Goal: Information Seeking & Learning: Learn about a topic

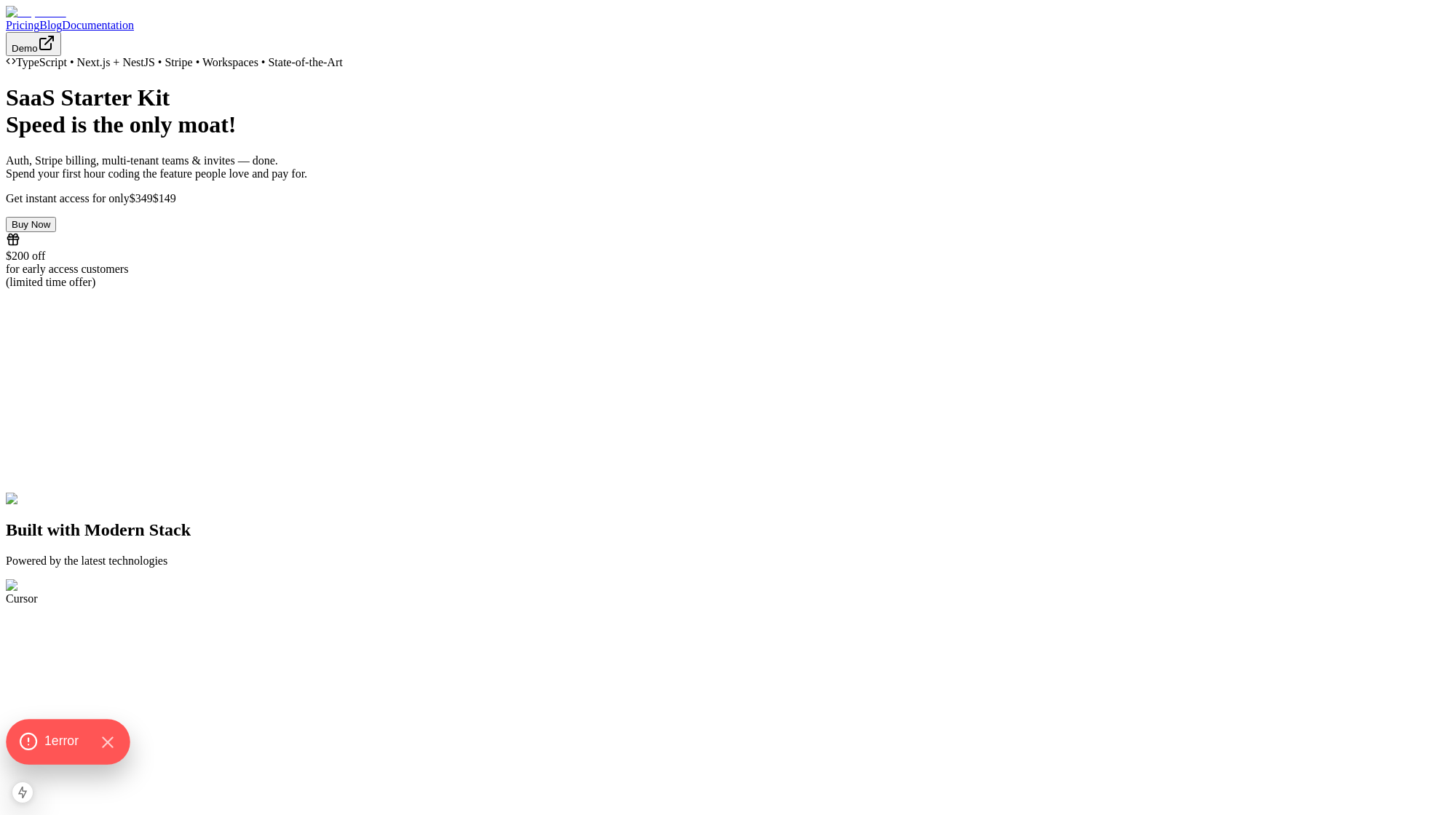
click at [49, 738] on span "1 error" at bounding box center [62, 741] width 35 height 19
click at [1415, 775] on span "Open chat" at bounding box center [1416, 780] width 24 height 21
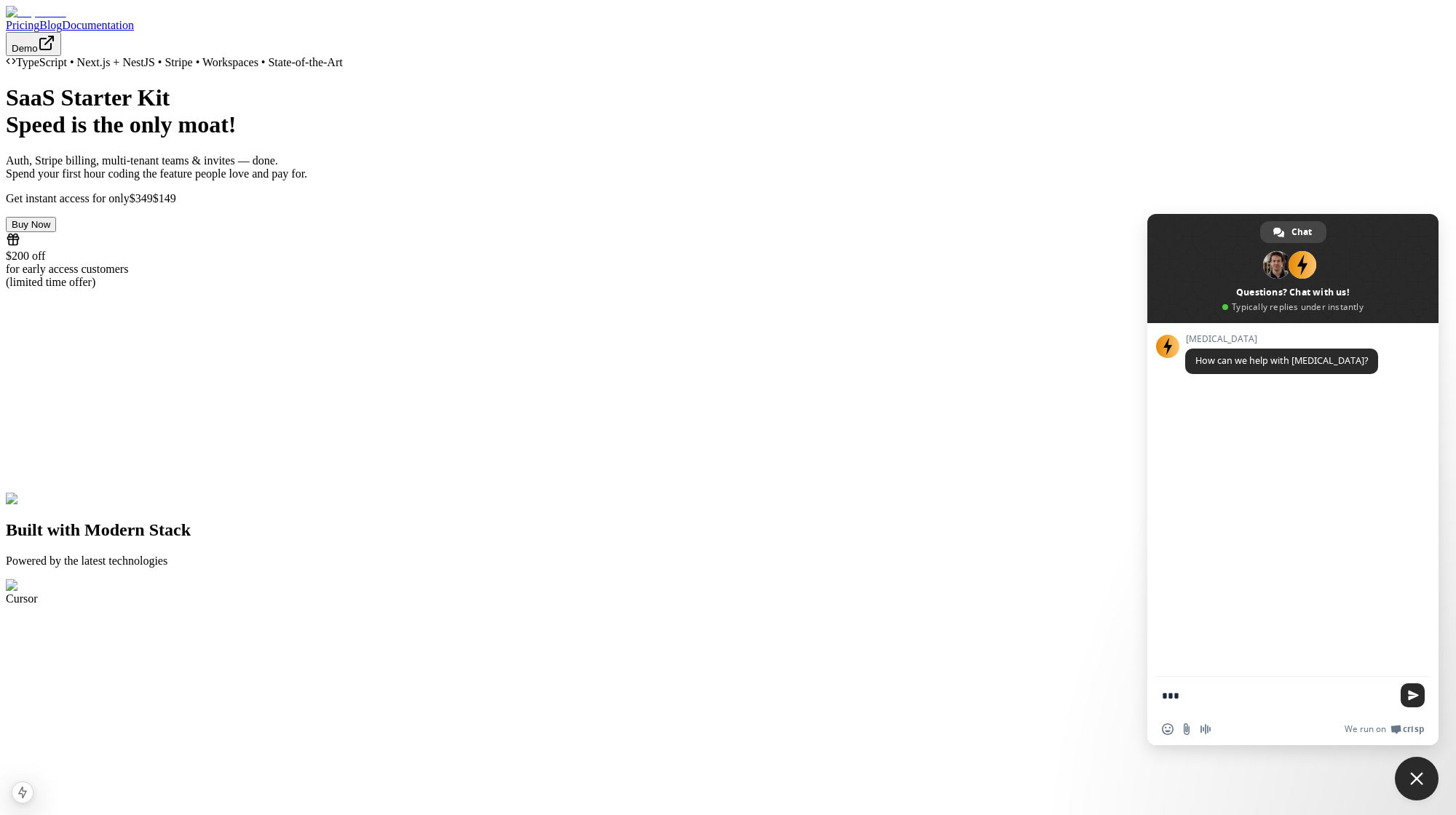
type textarea "****"
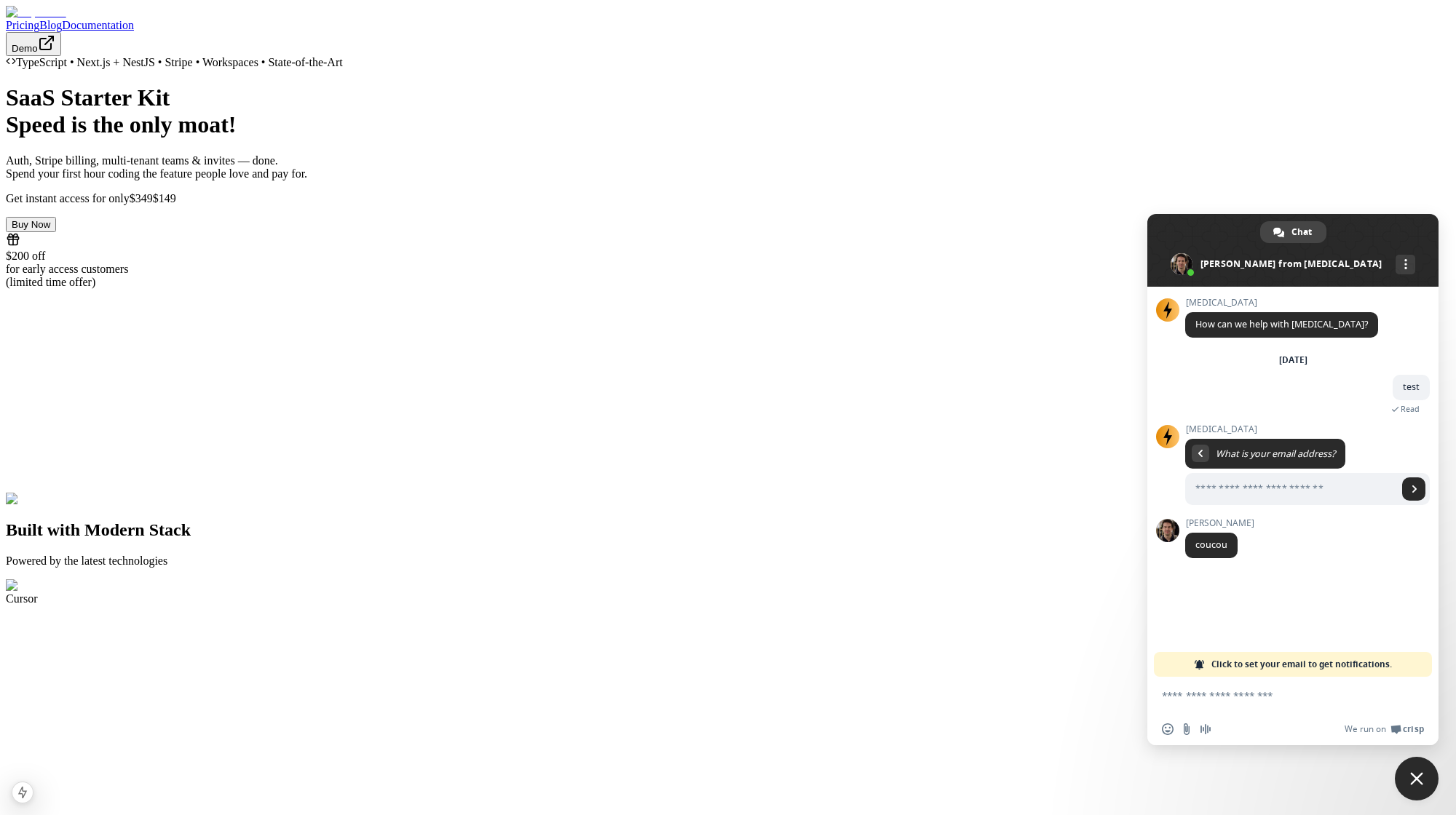
click at [1417, 778] on span "Close chat" at bounding box center [1417, 779] width 13 height 13
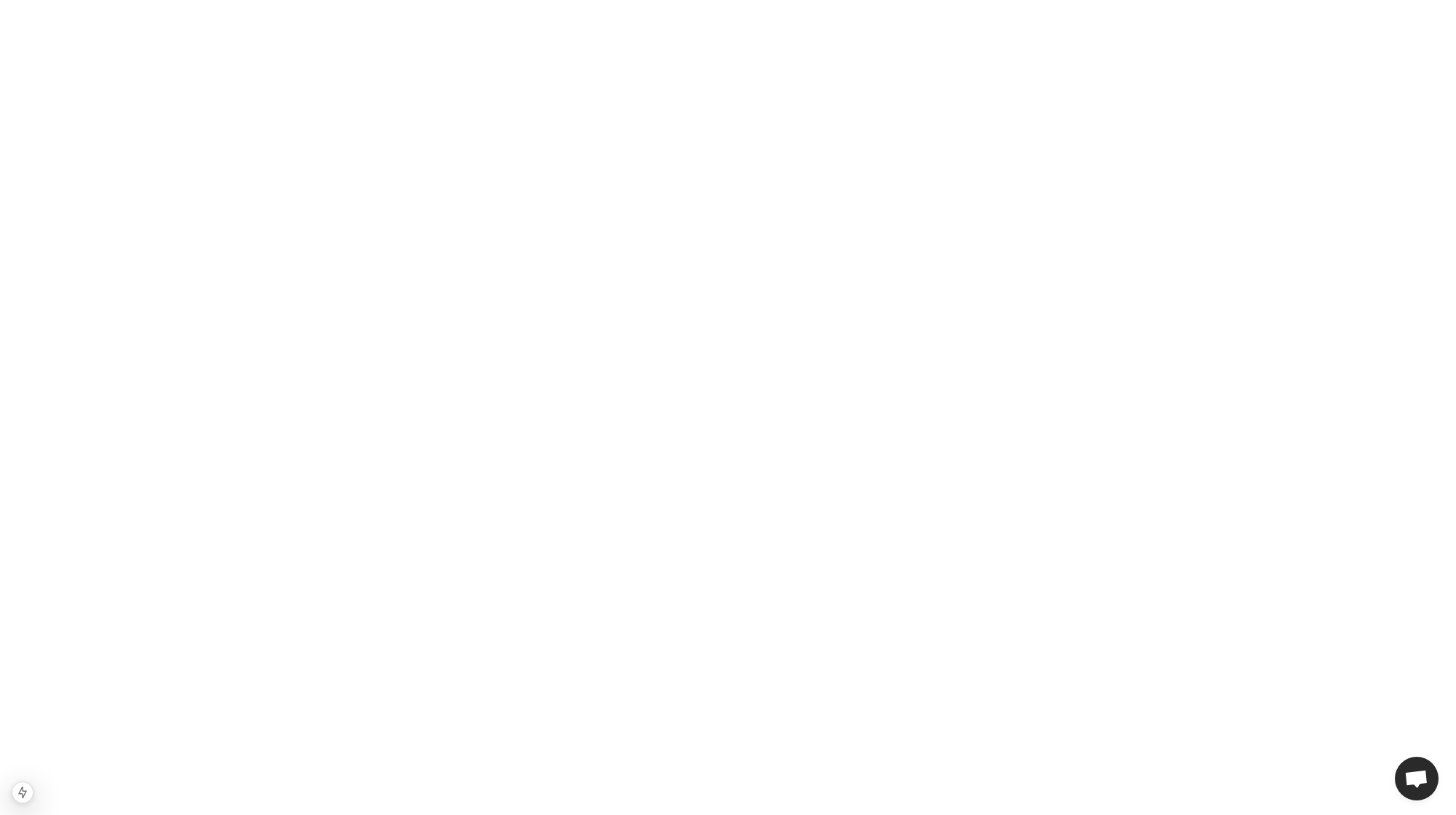
scroll to position [3553, 0]
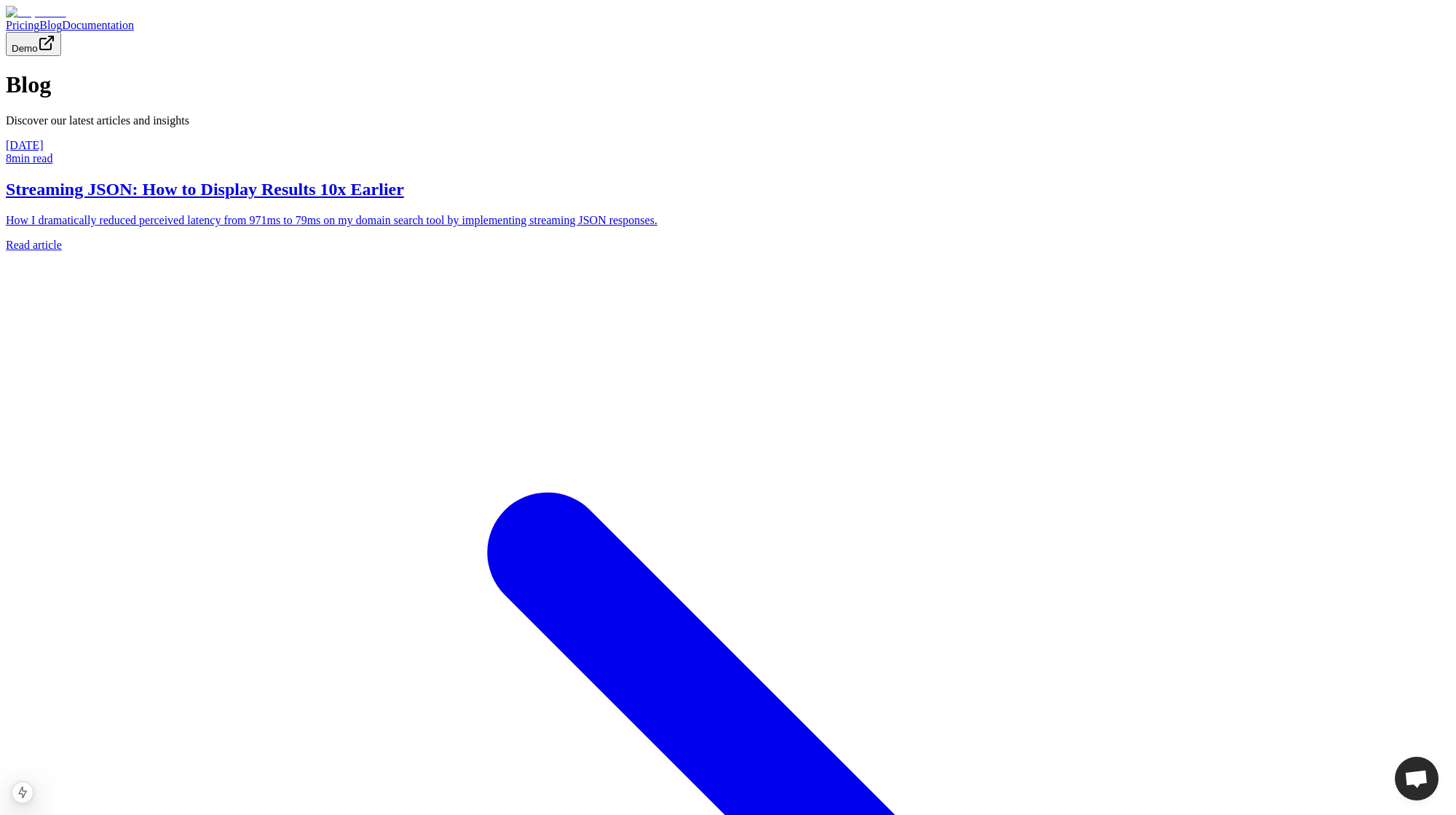
click at [66, 19] on img at bounding box center [35, 12] width 61 height 13
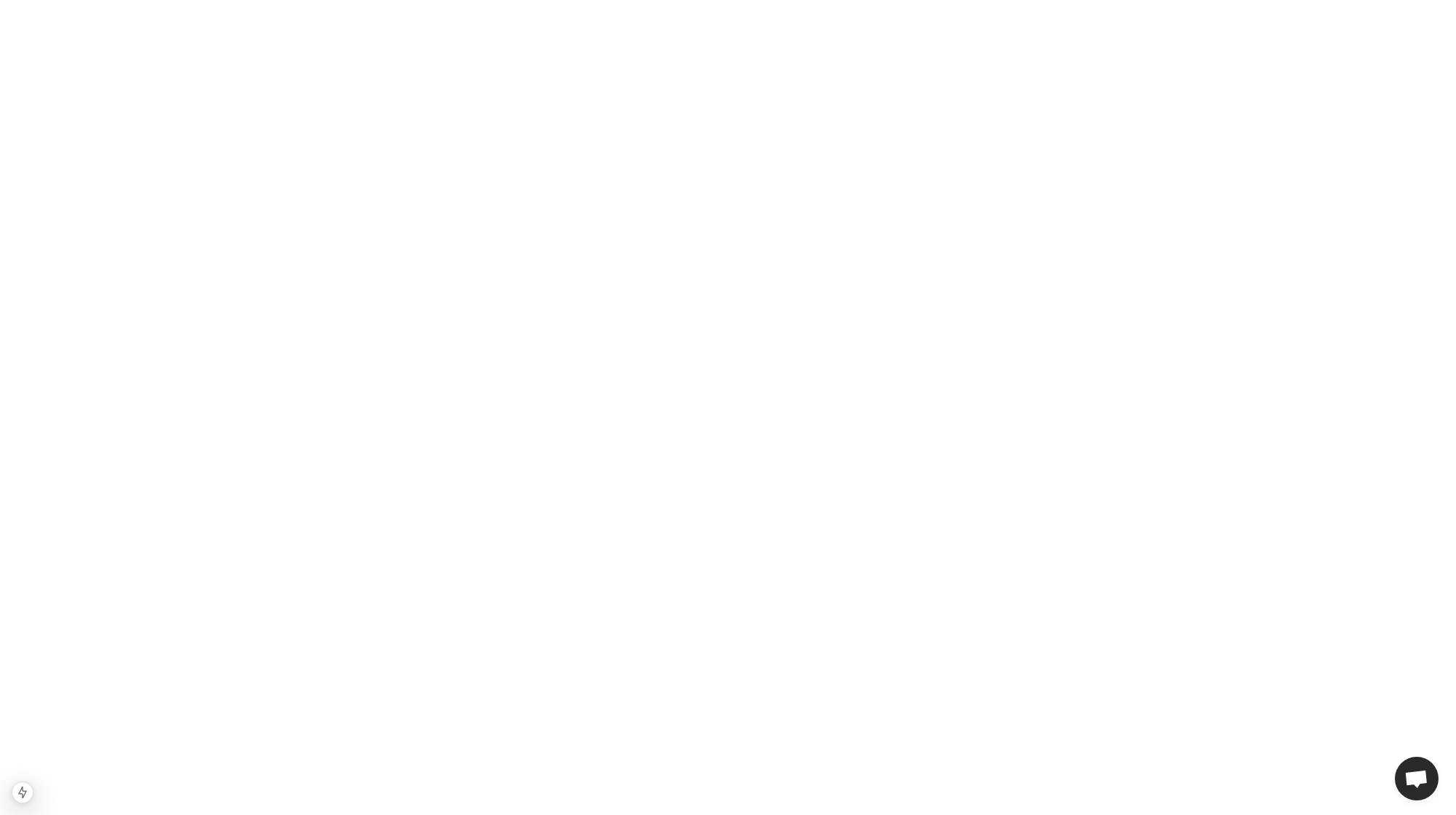
scroll to position [6426, 0]
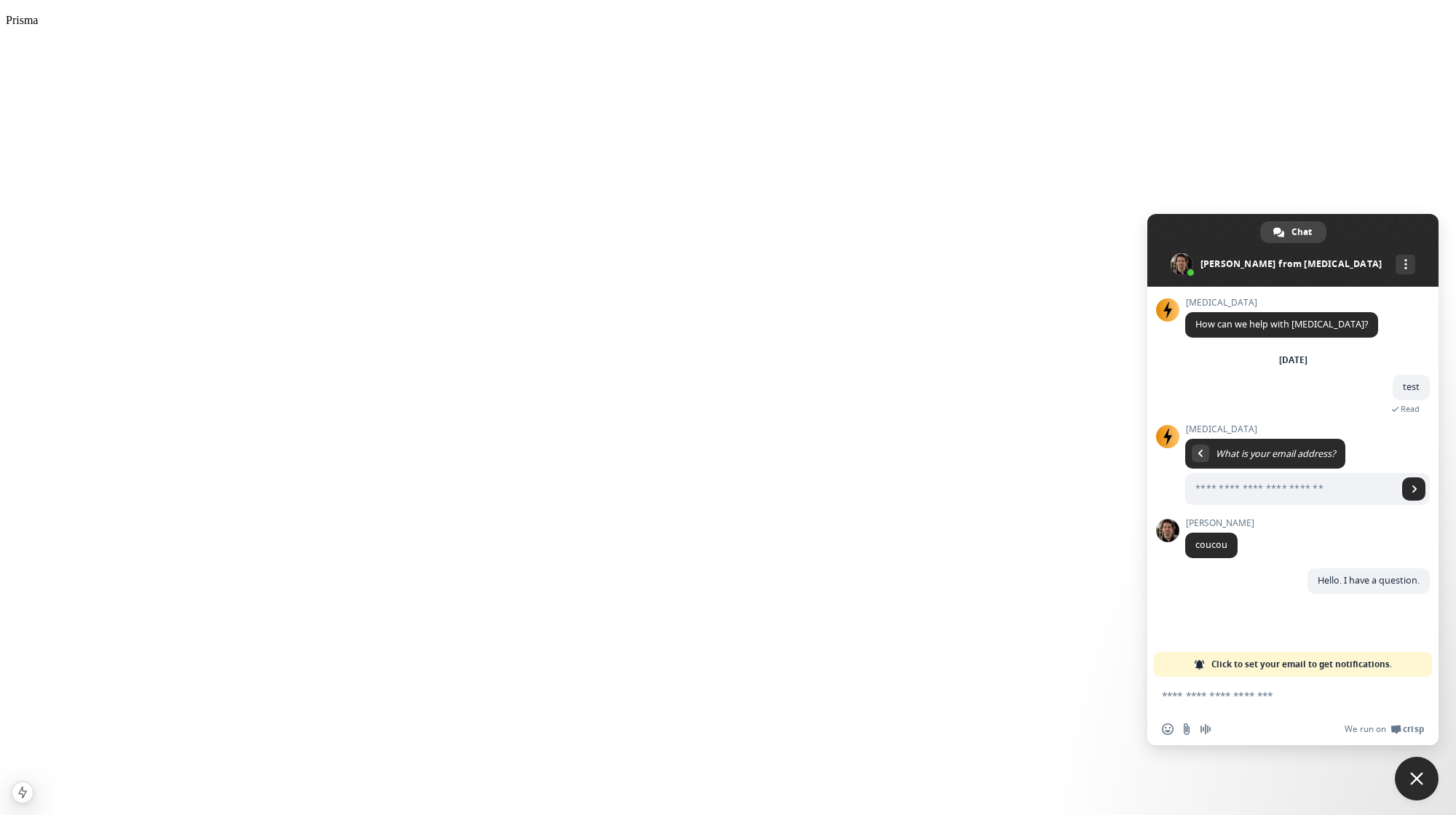
click at [1281, 610] on div "Hello. I have a question. Just now" at bounding box center [1308, 589] width 245 height 41
click at [1259, 664] on span "Click to set your email to get notifications." at bounding box center [1301, 664] width 180 height 24
click at [1246, 609] on div "Hello. I have a question. Just now" at bounding box center [1308, 589] width 245 height 41
click at [1219, 698] on textarea "Compose your message..." at bounding box center [1277, 696] width 230 height 13
click at [1230, 656] on span "Click to set your email to get notifications." at bounding box center [1301, 664] width 180 height 24
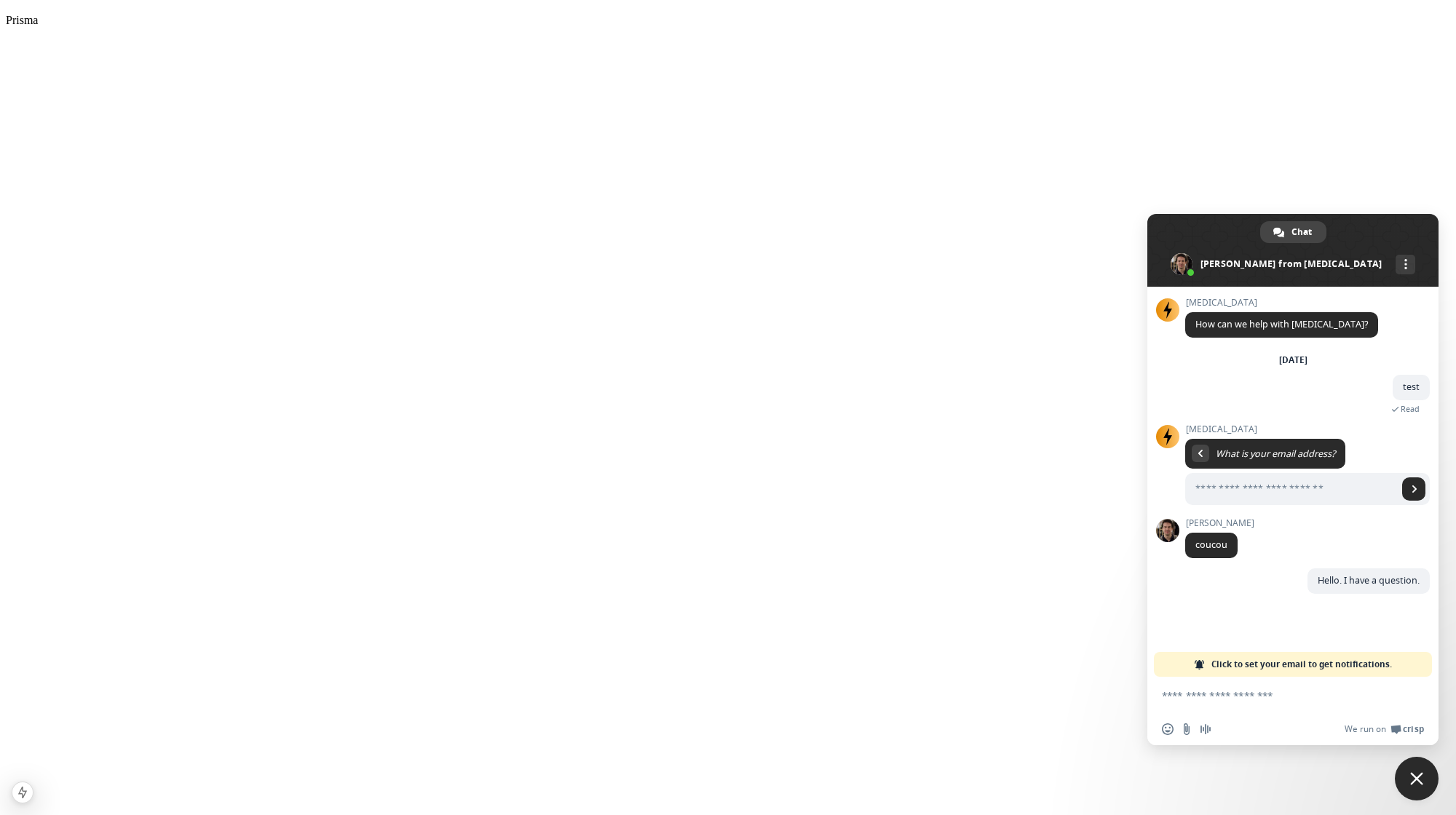
click at [1237, 605] on div "Hello. I have a question. Just now" at bounding box center [1308, 589] width 245 height 41
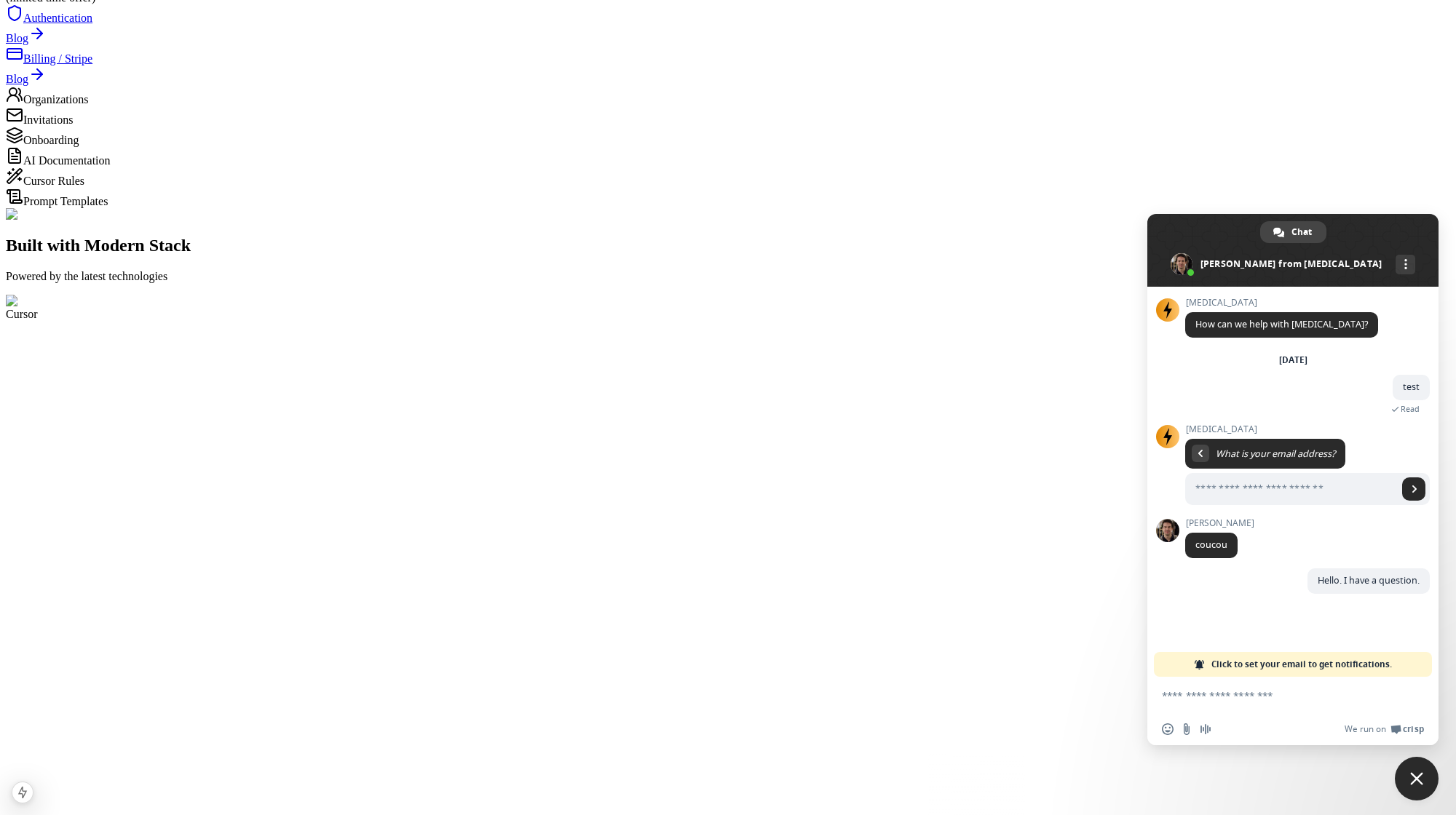
scroll to position [0, 0]
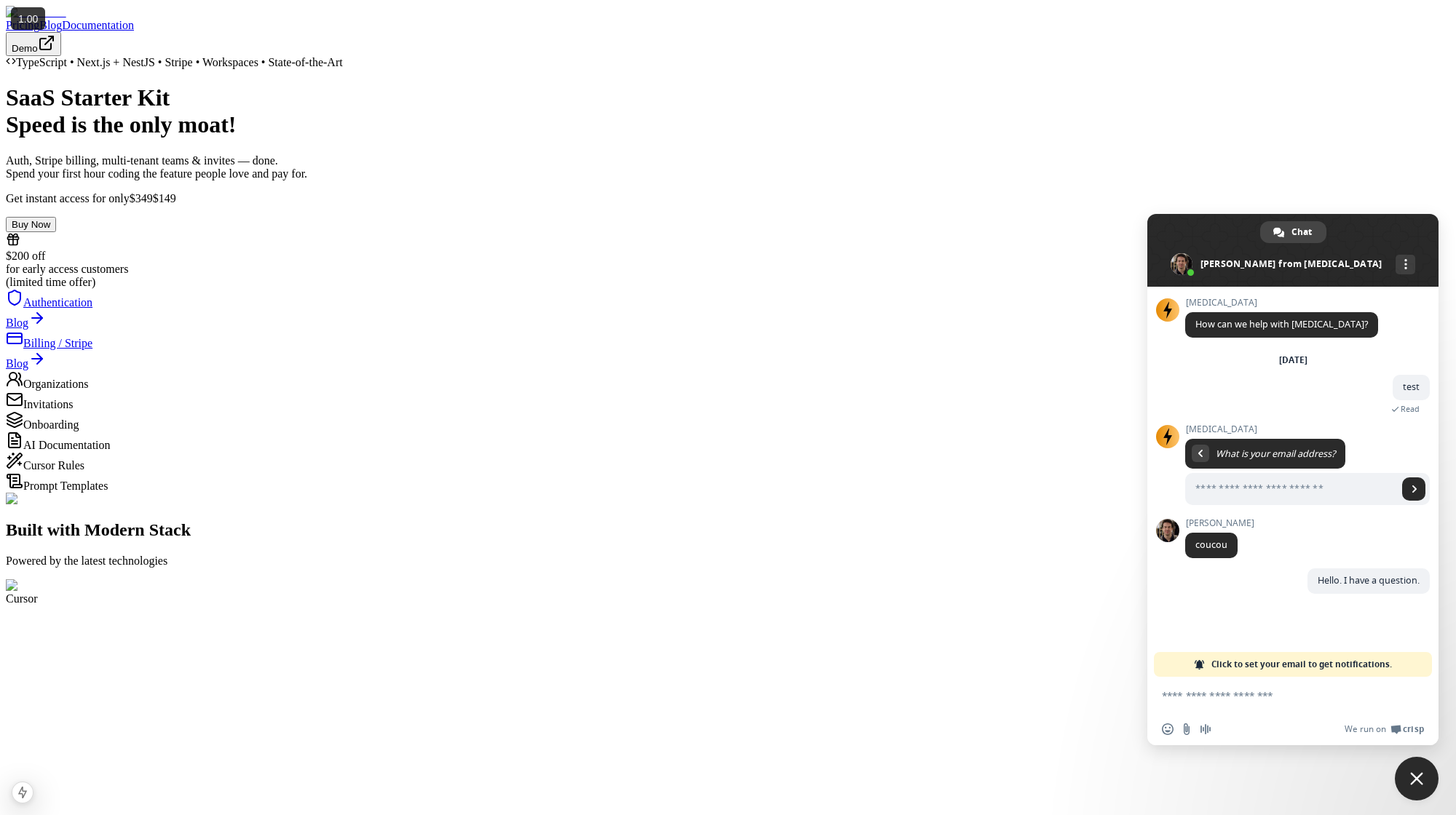
click at [1413, 774] on span "Close chat" at bounding box center [1417, 779] width 13 height 13
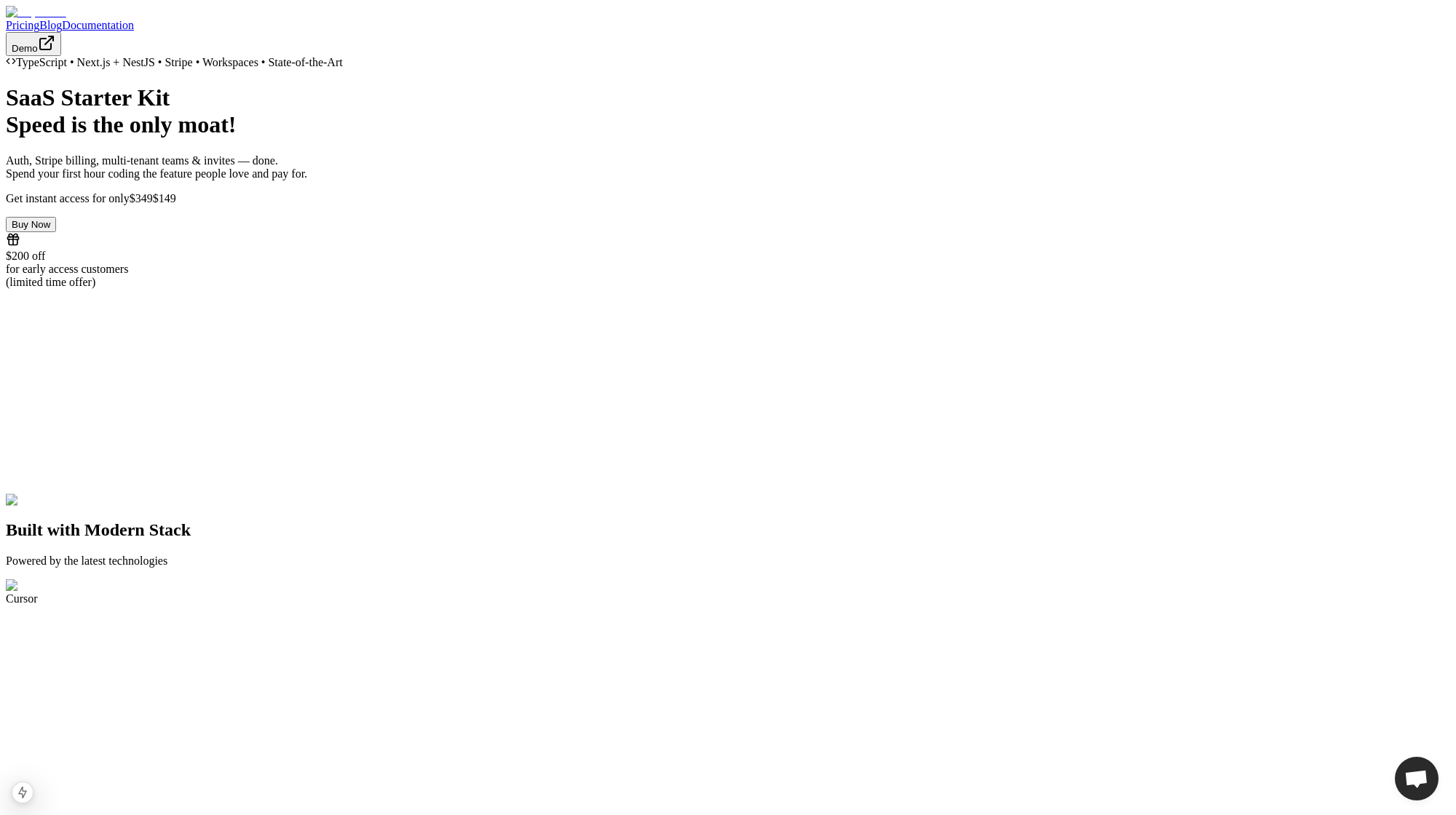
click at [1423, 787] on span "Open chat" at bounding box center [1416, 780] width 24 height 21
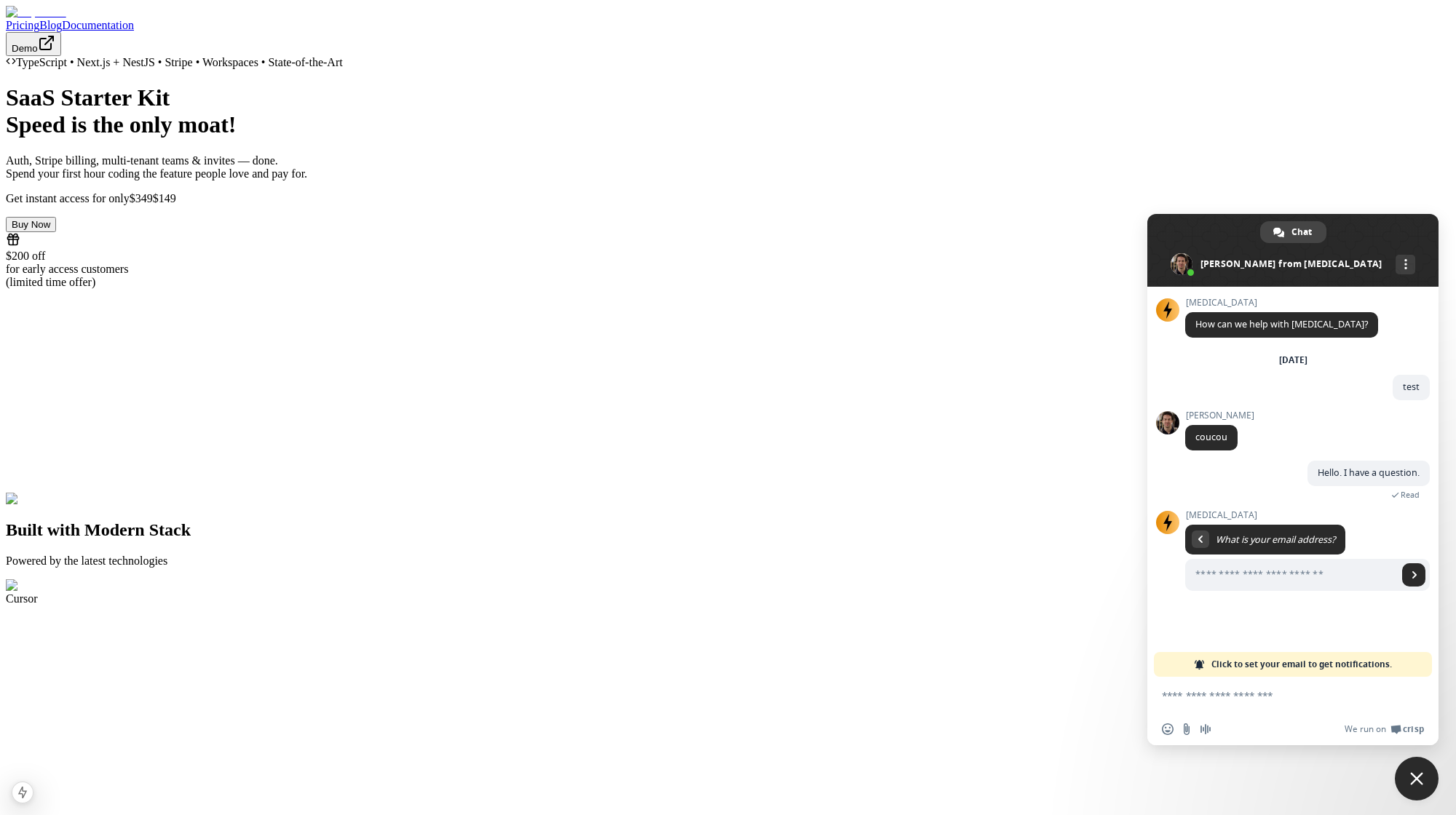
click at [321, 138] on h1 "SaaS Starter Kit Speed is the only moat!" at bounding box center [728, 111] width 1444 height 54
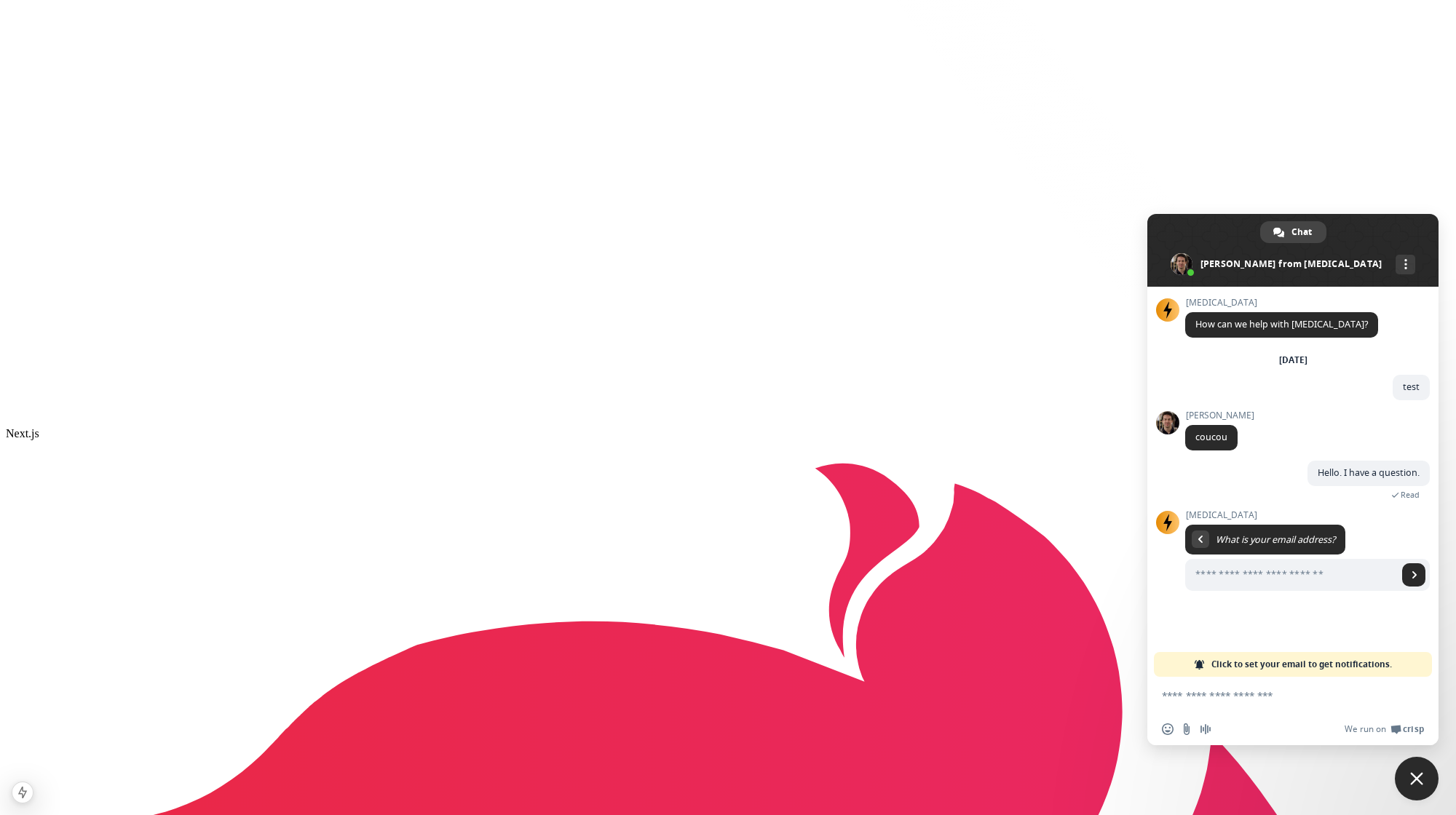
scroll to position [2759, 0]
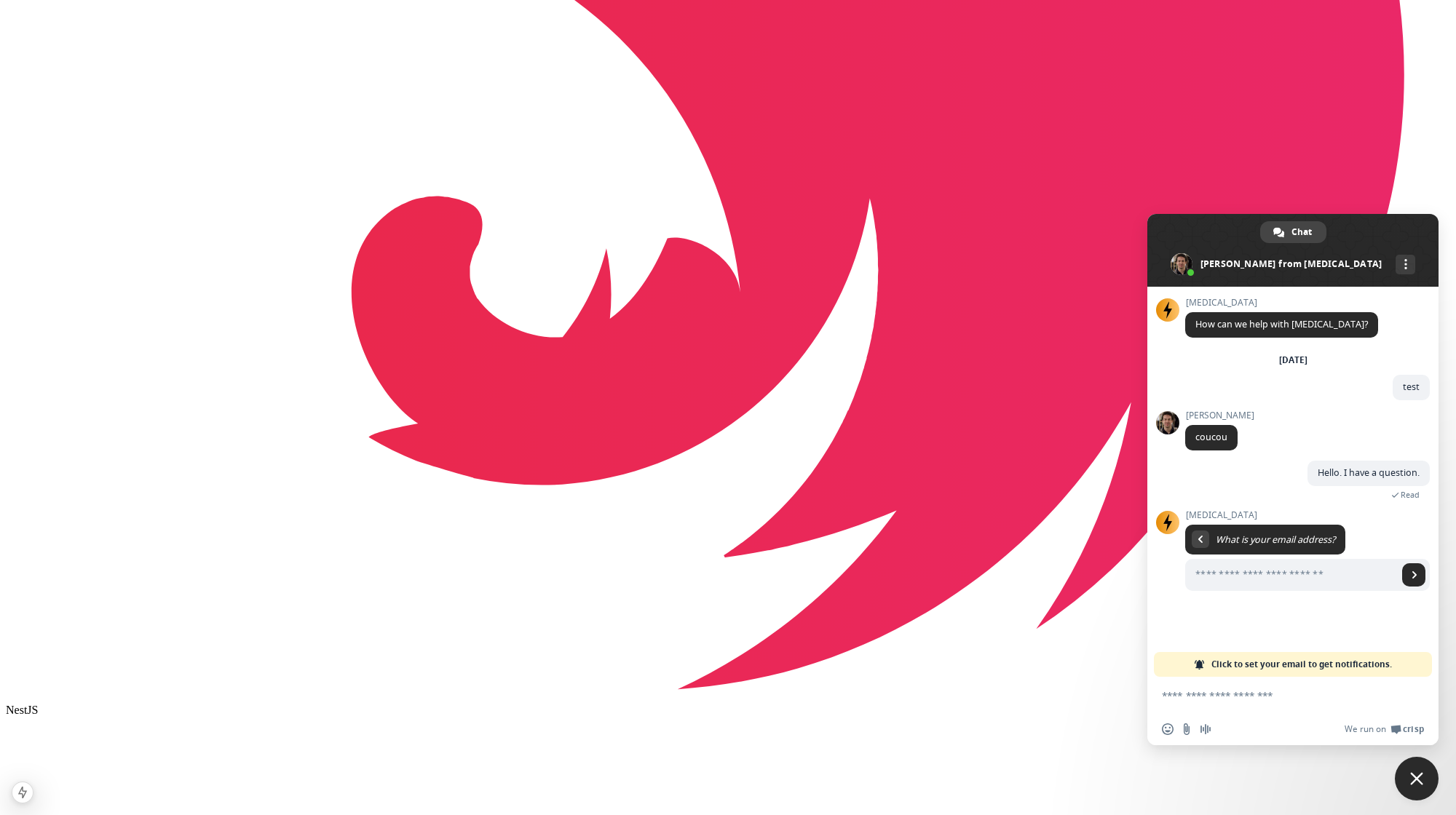
click at [1411, 780] on span "Close chat" at bounding box center [1417, 779] width 13 height 13
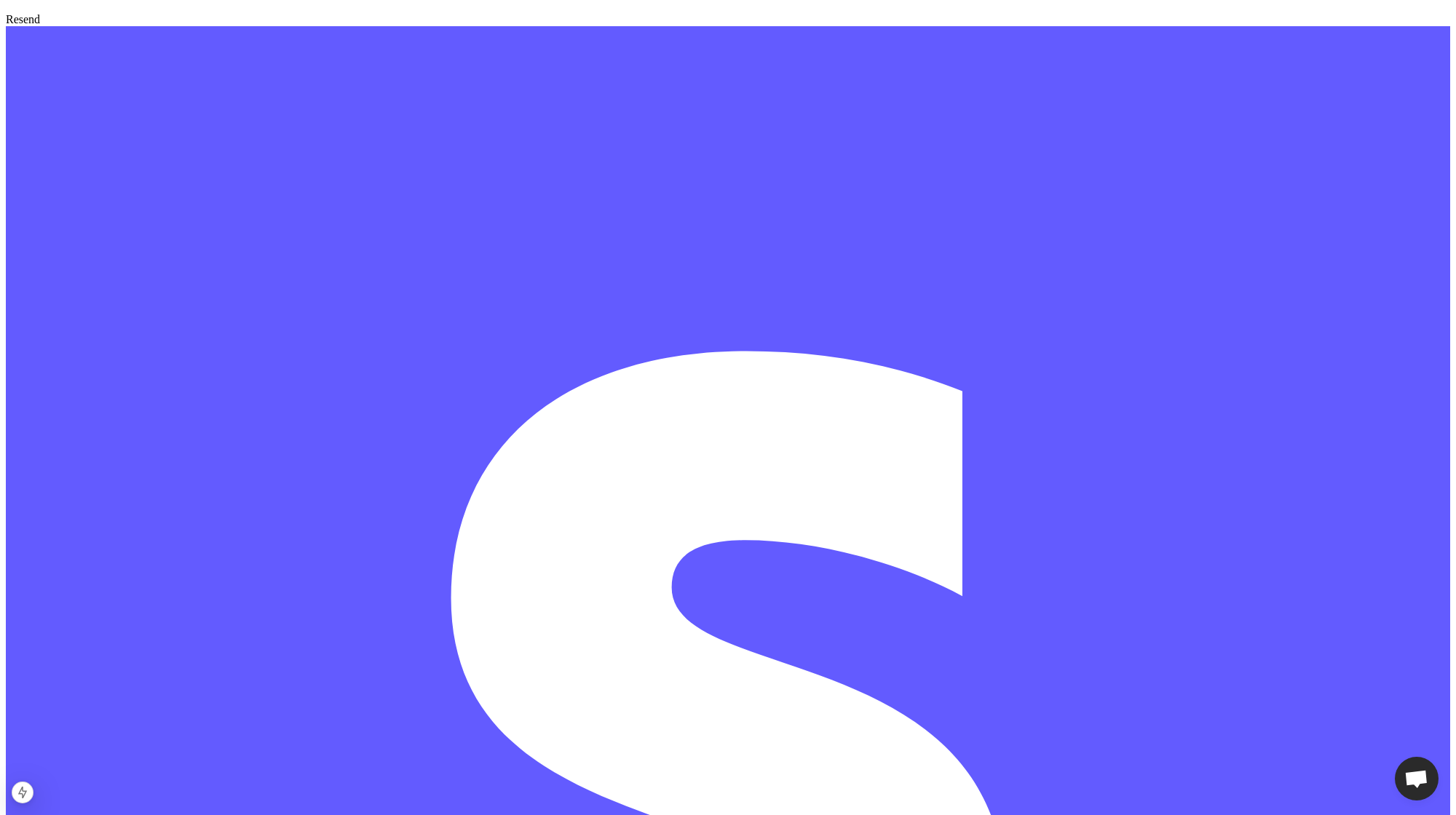
scroll to position [6354, 0]
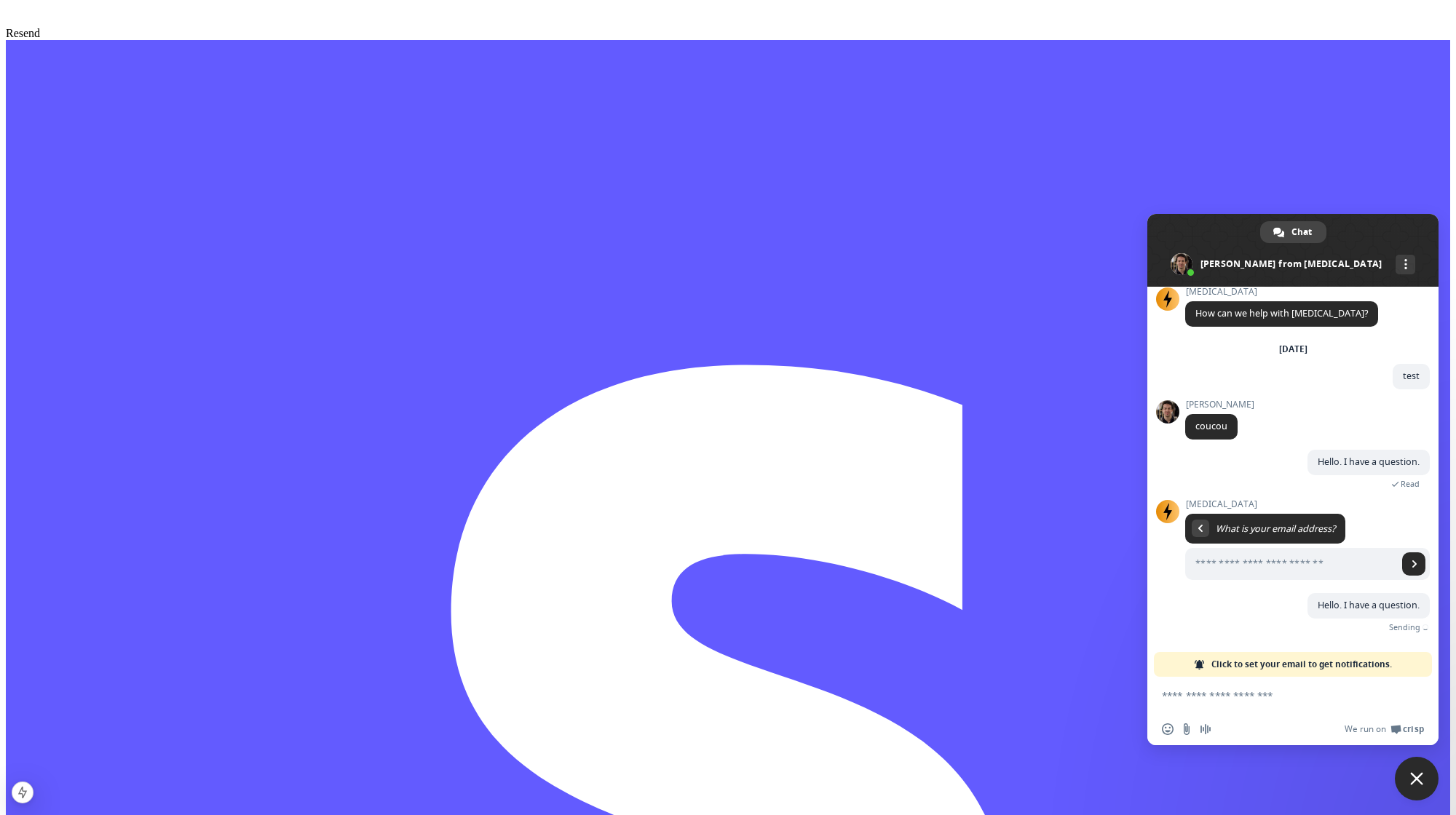
scroll to position [0, 0]
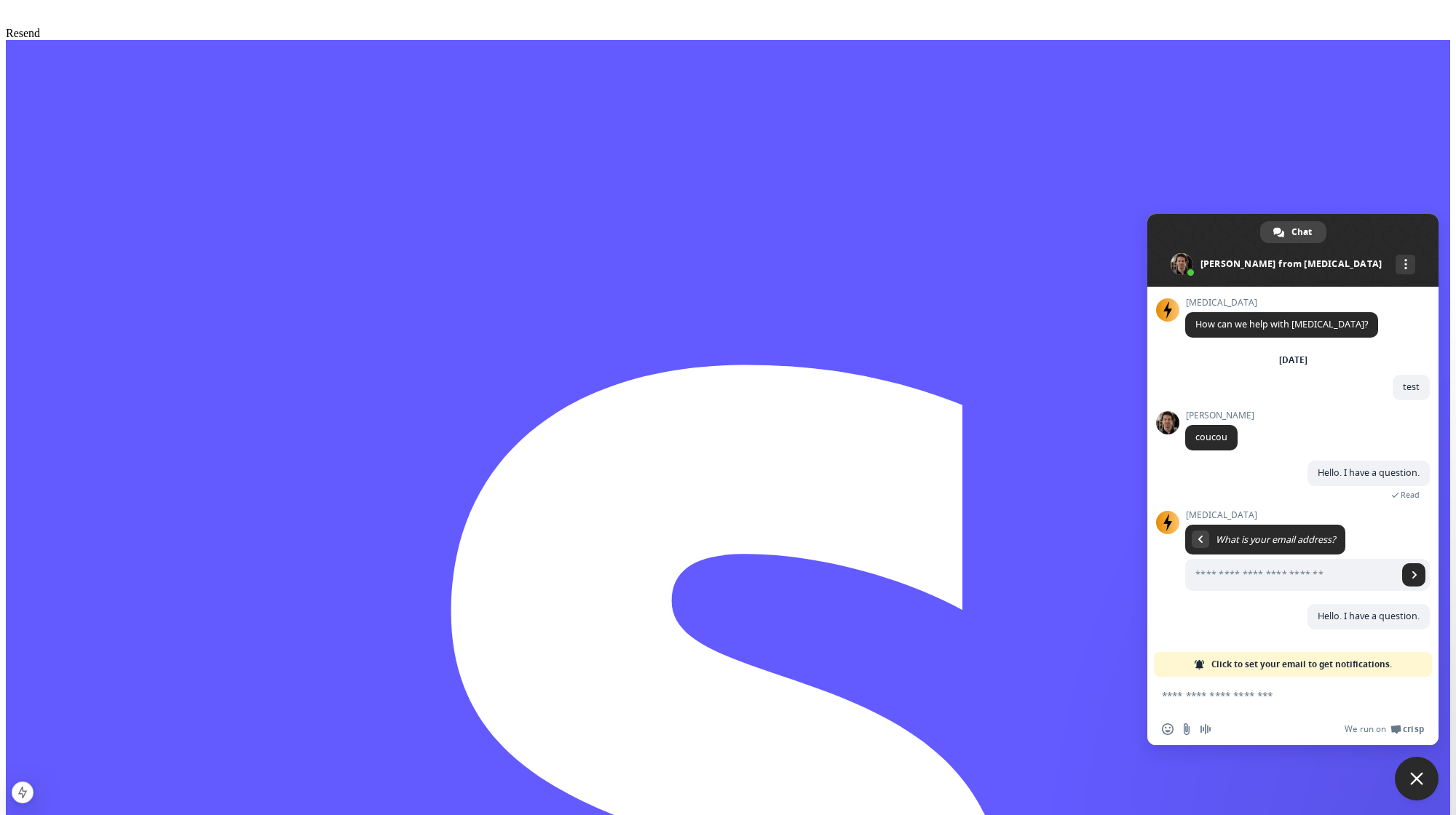
click at [1415, 780] on span "Close chat" at bounding box center [1417, 779] width 13 height 13
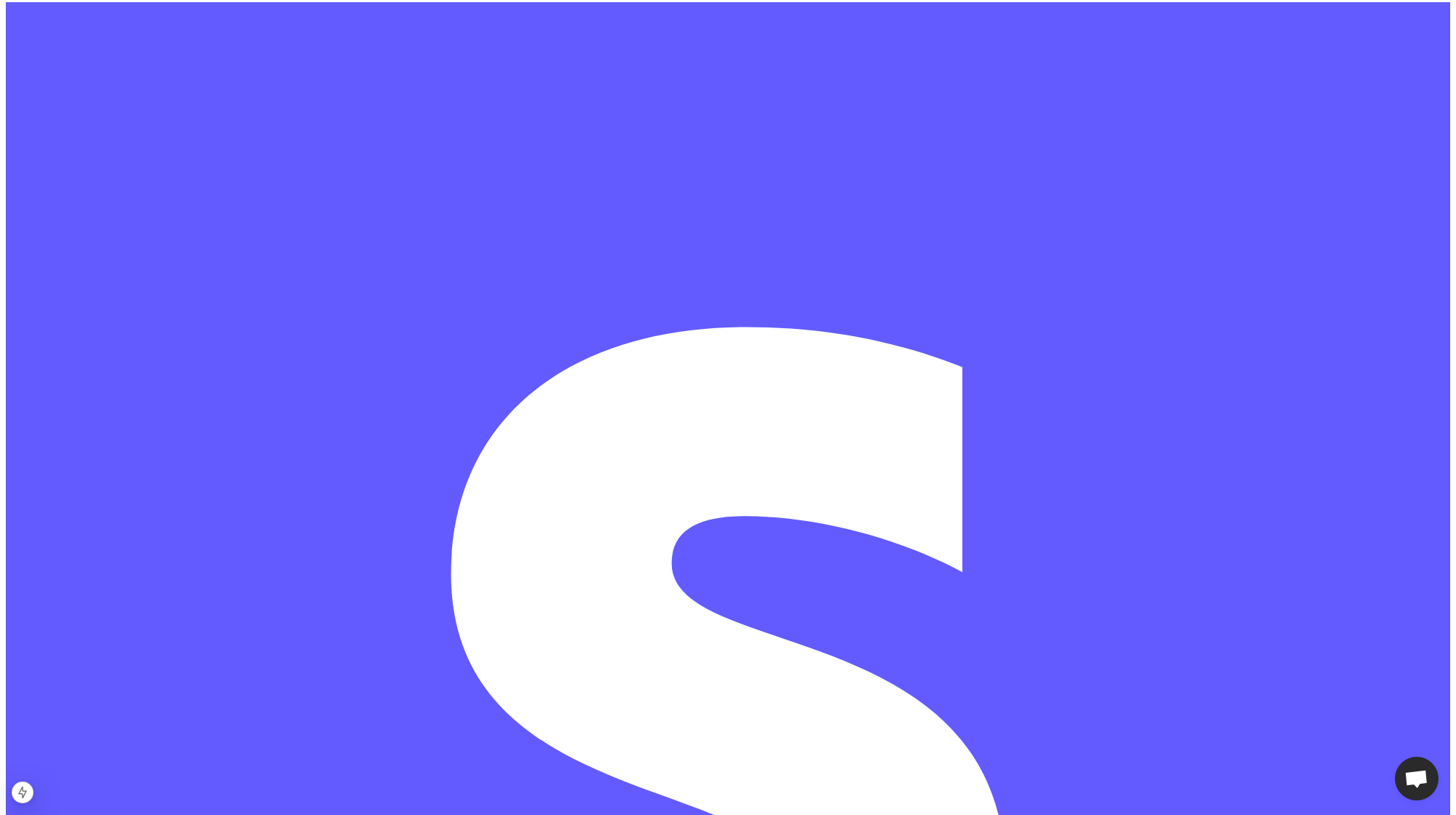
scroll to position [6518, 0]
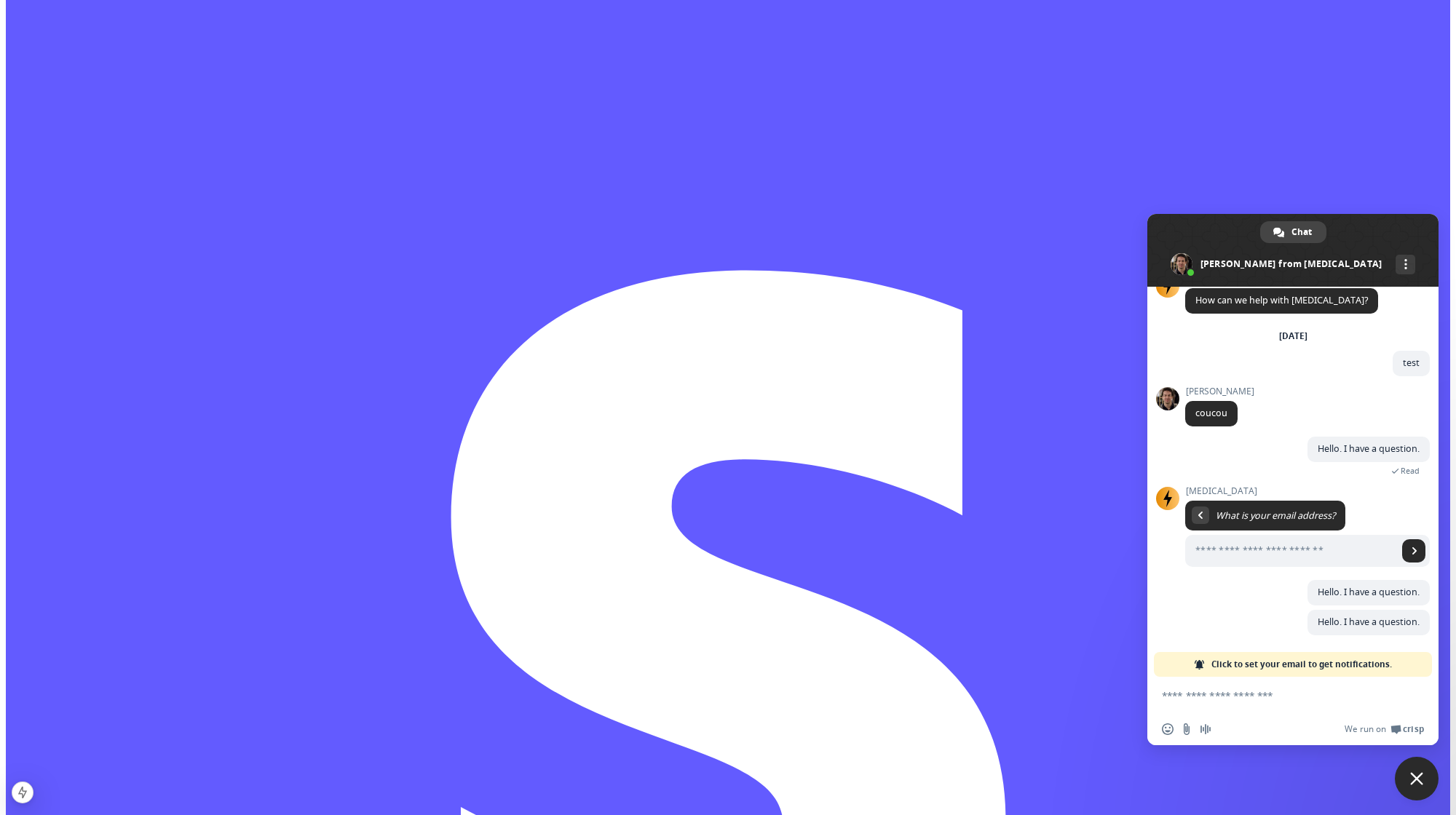
click at [1412, 765] on span "Close chat" at bounding box center [1416, 779] width 44 height 44
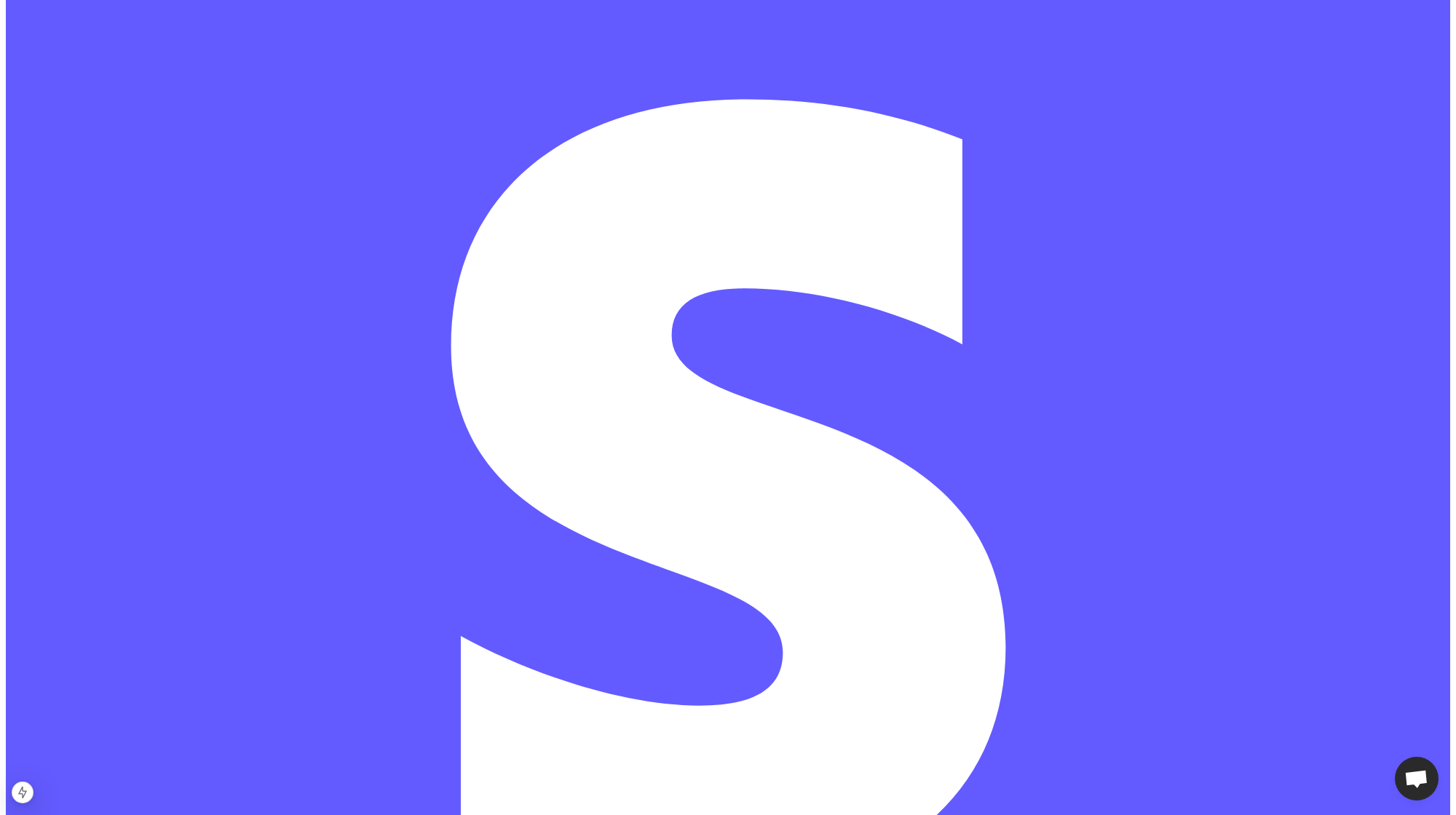
scroll to position [6623, 0]
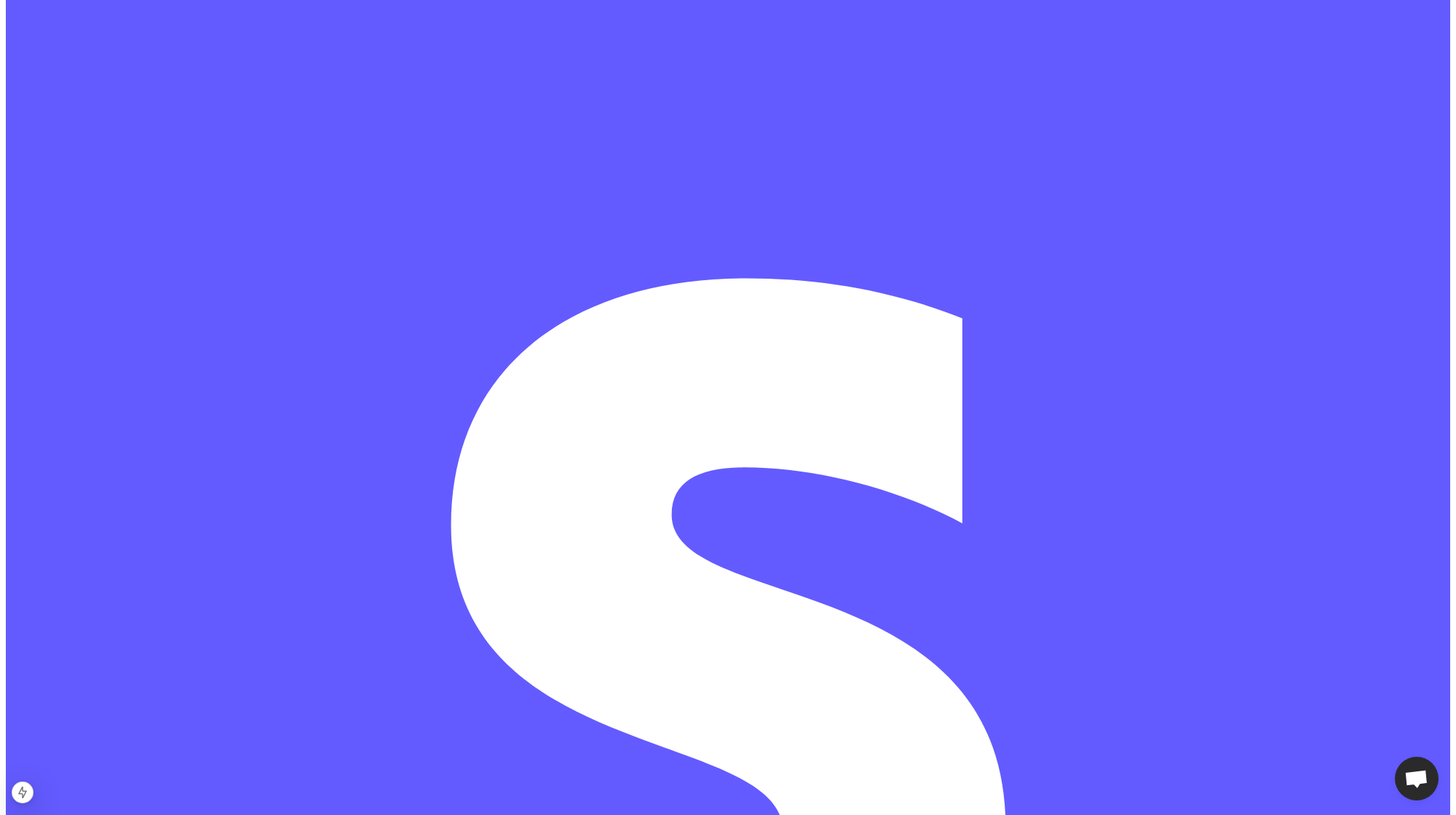
scroll to position [6401, 0]
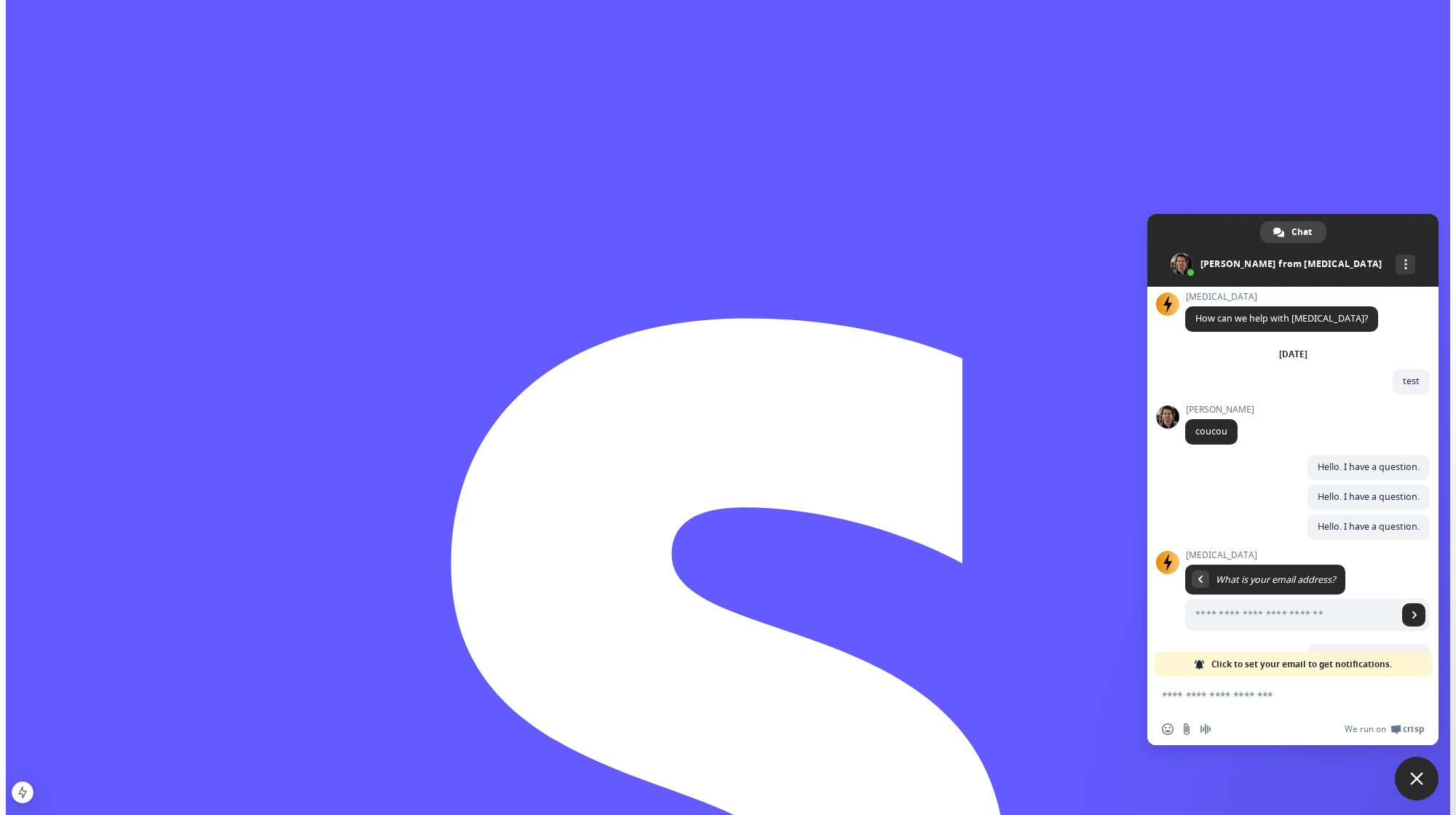
scroll to position [42, 0]
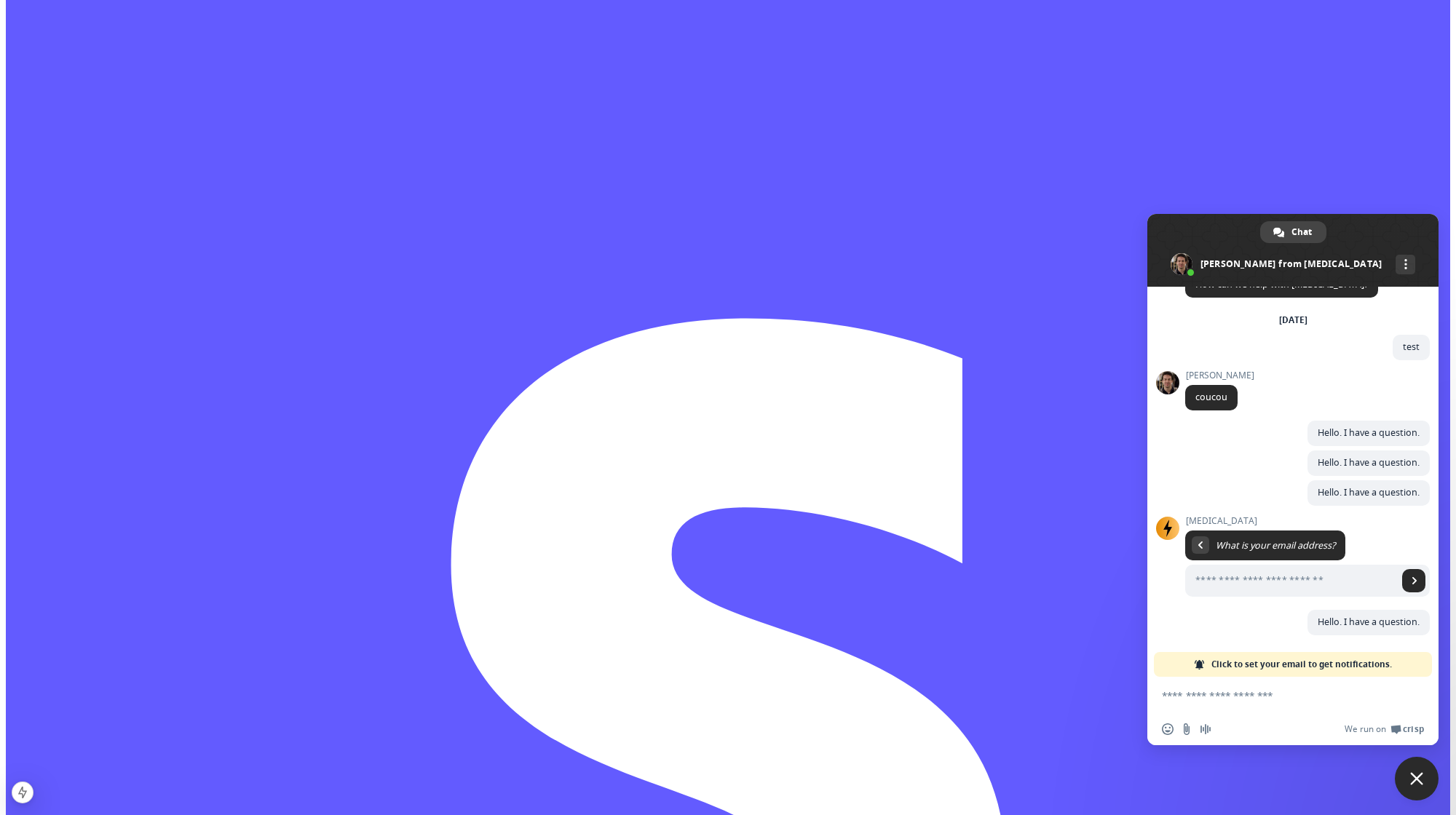
click at [1420, 778] on span "Close chat" at bounding box center [1417, 779] width 13 height 13
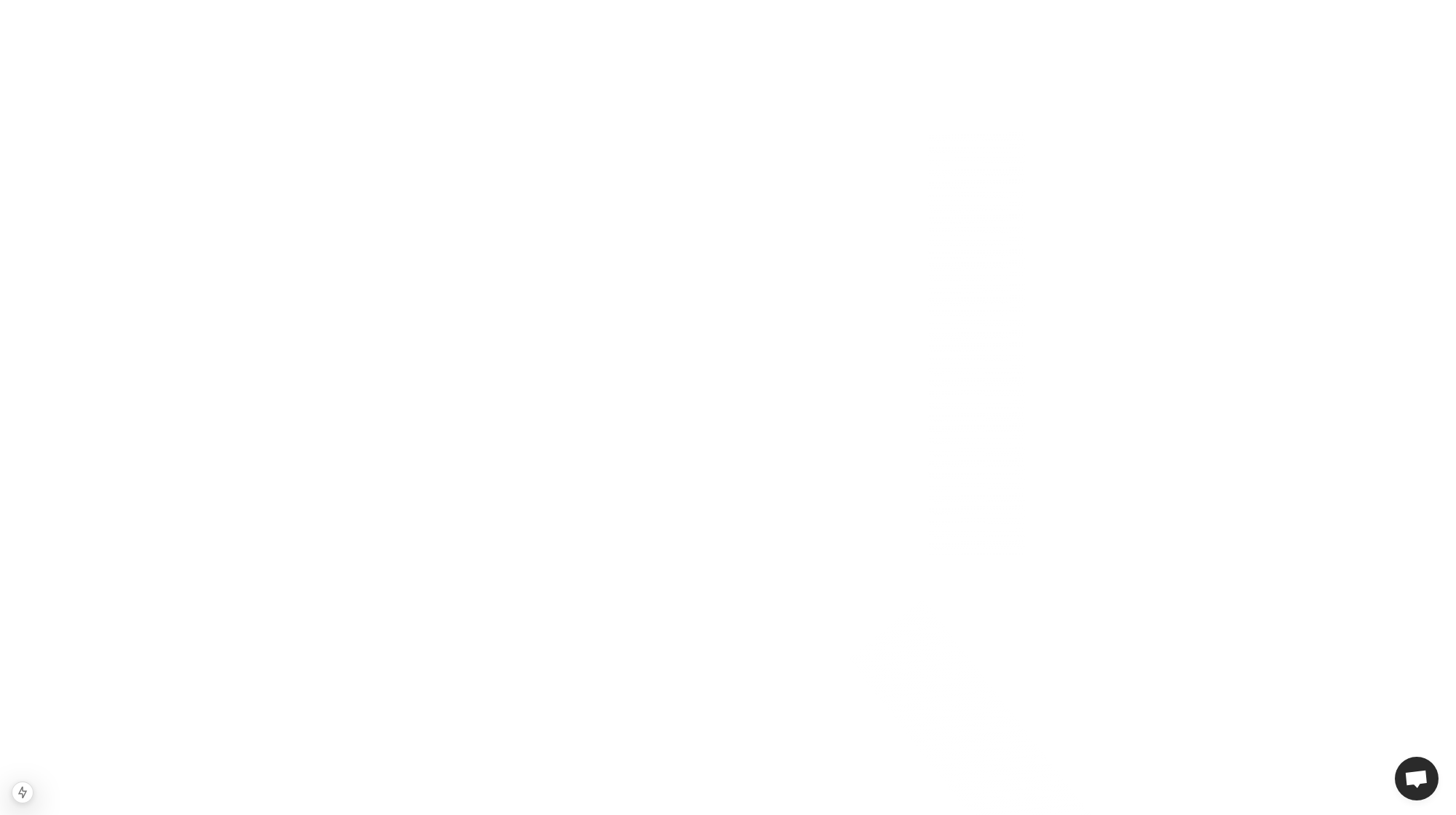
scroll to position [0, 0]
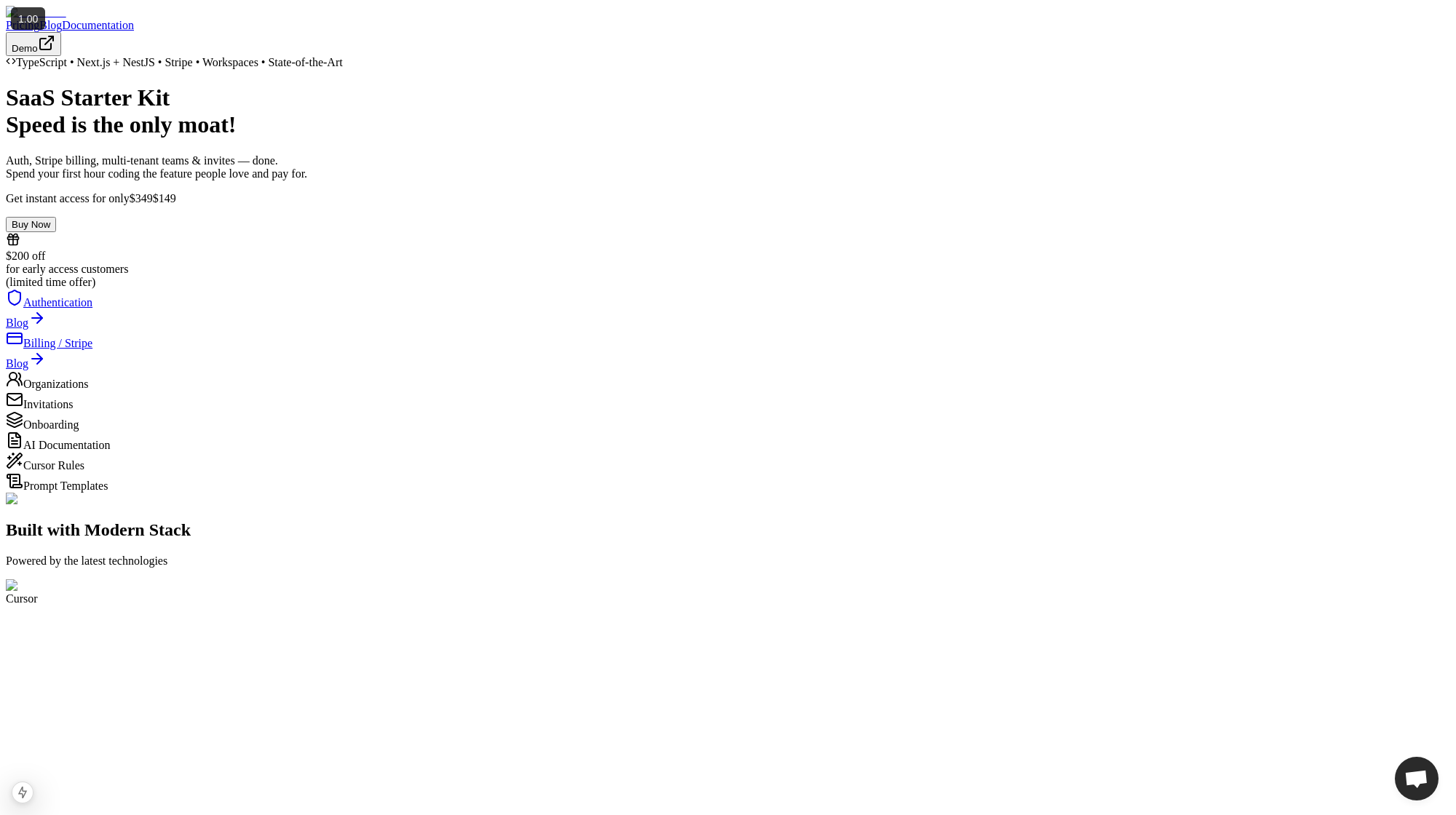
click at [977, 138] on h1 "SaaS Starter Kit Speed is the only moat!" at bounding box center [728, 111] width 1444 height 54
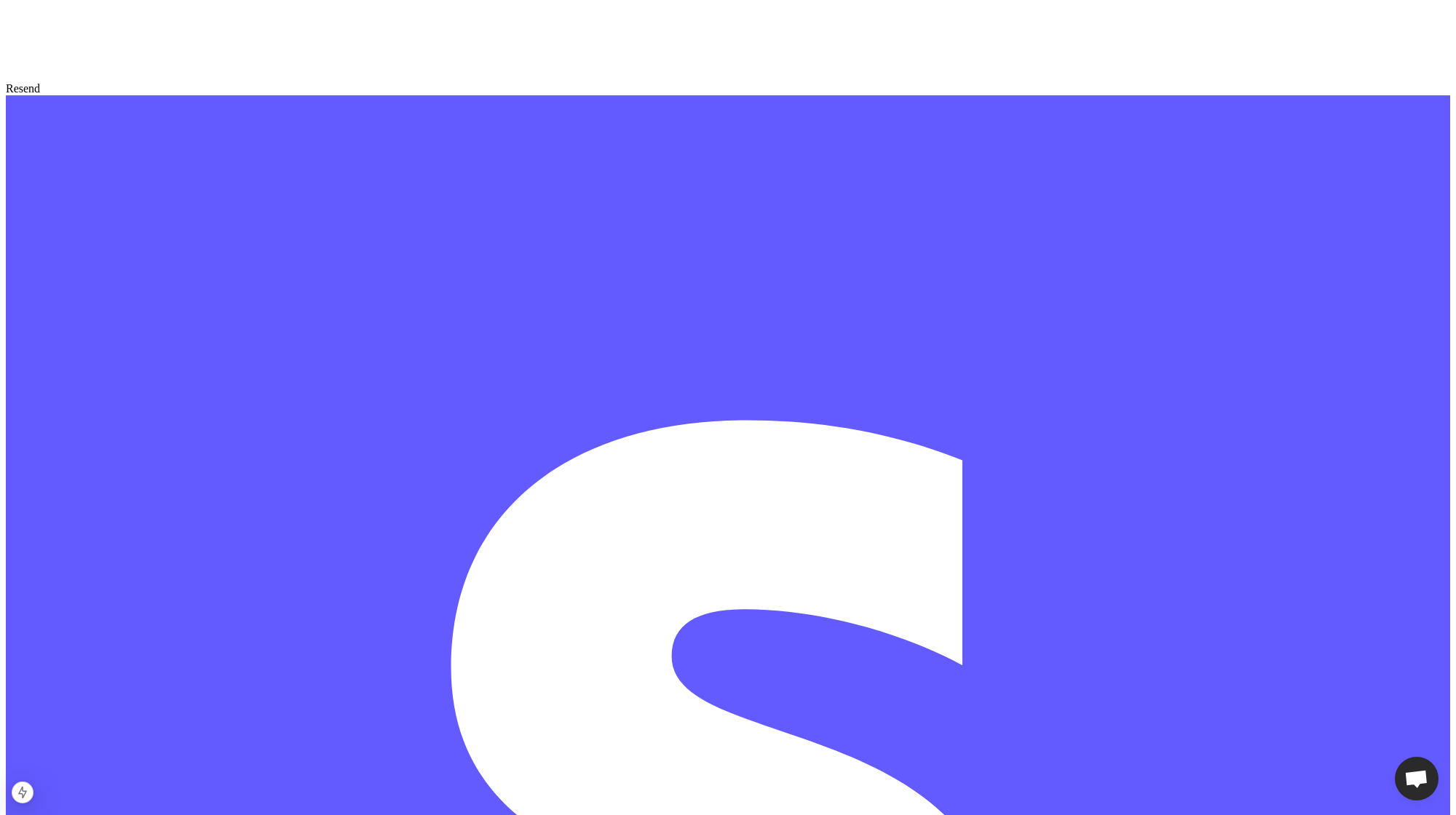
scroll to position [6300, 0]
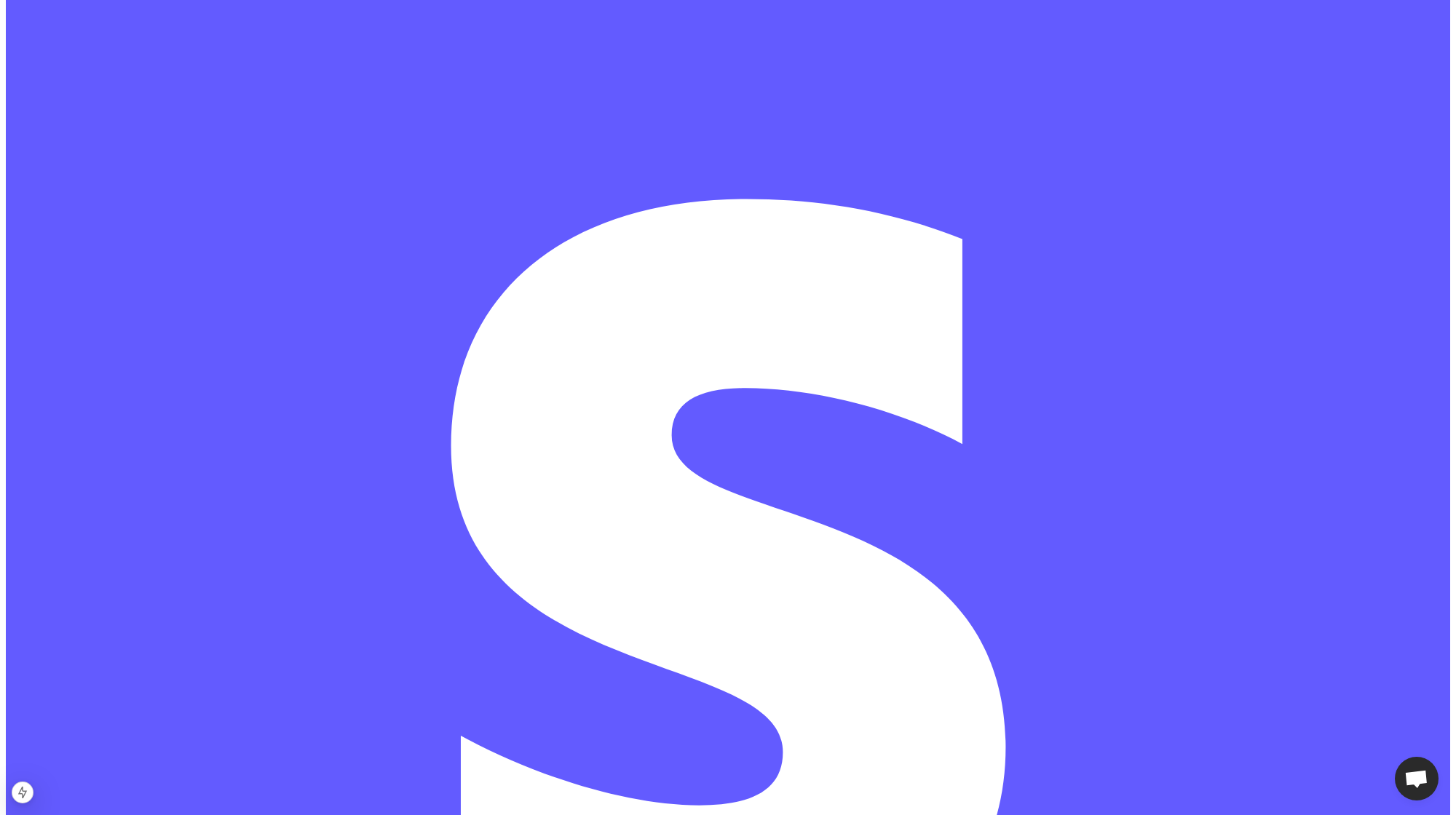
scroll to position [6535, 0]
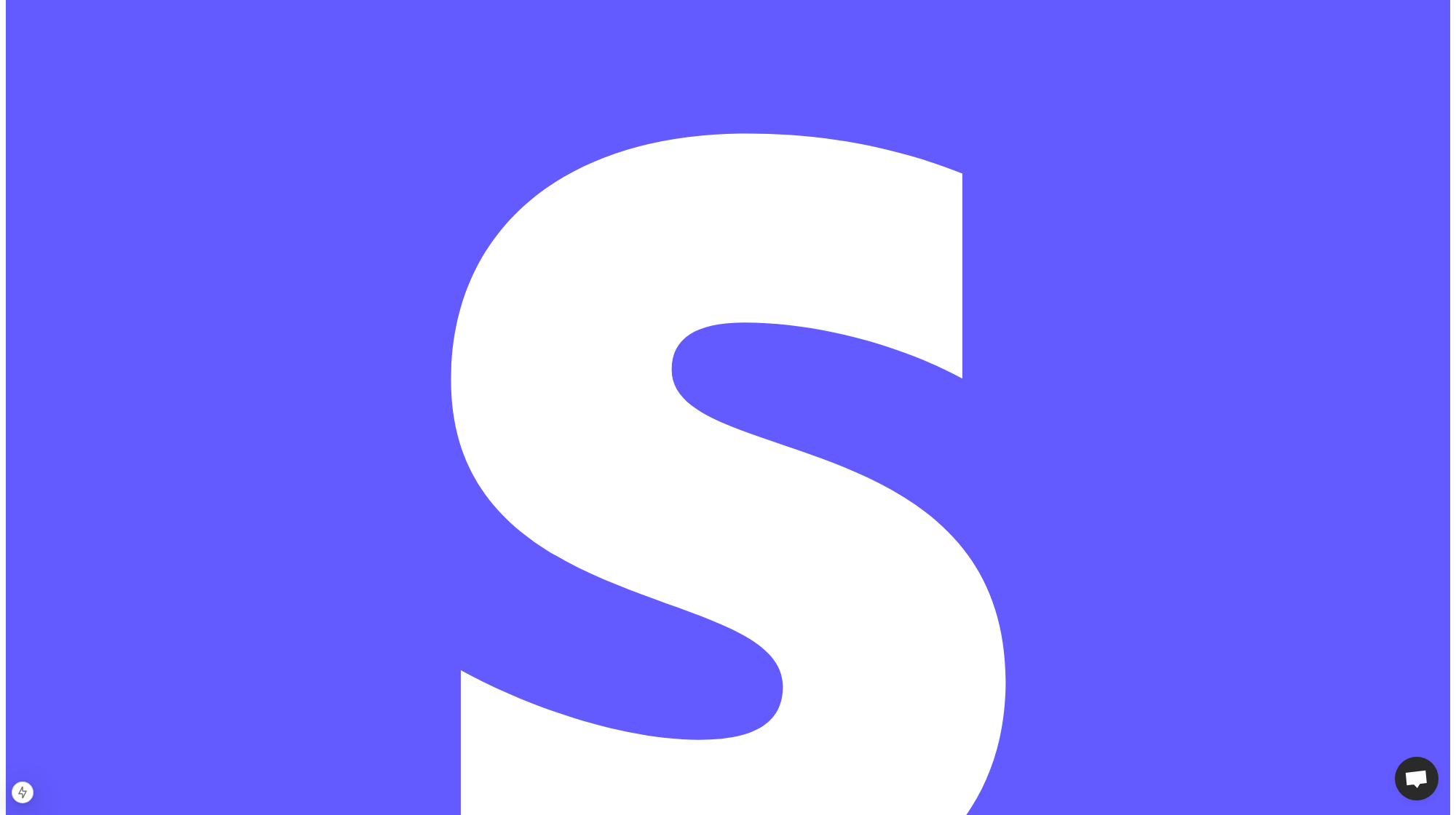
scroll to position [6791, 0]
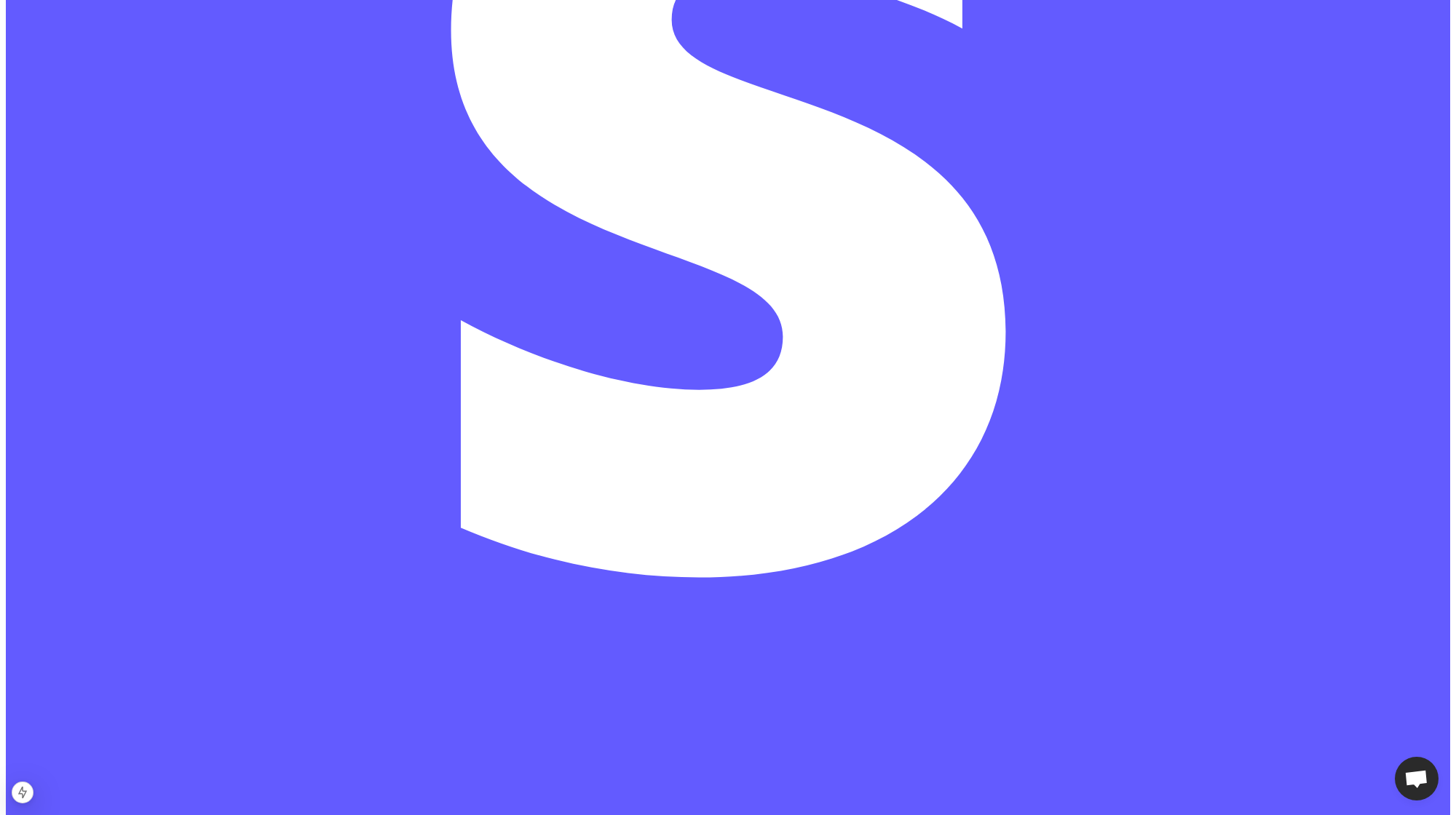
scroll to position [6937, 0]
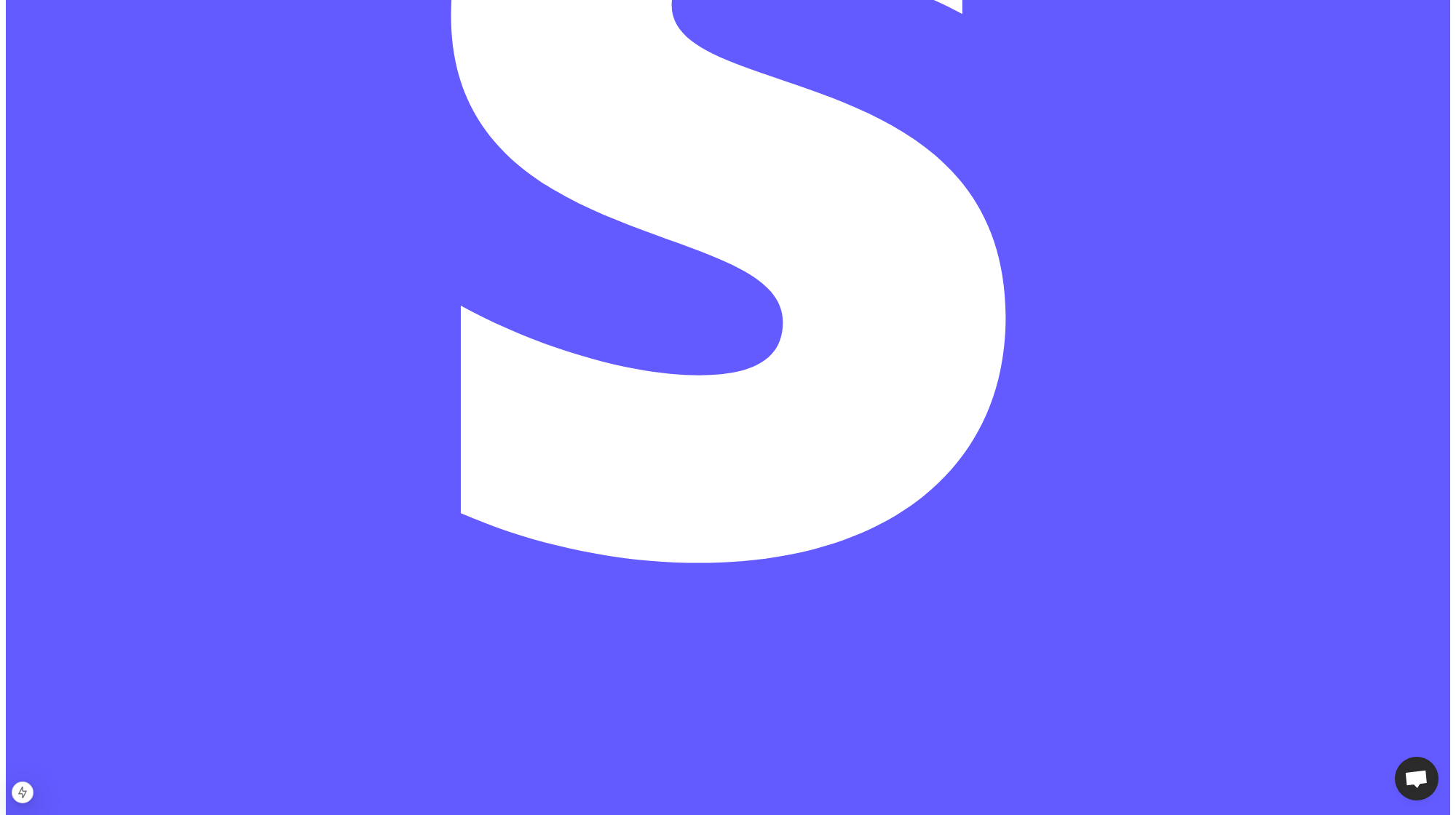
scroll to position [6952, 0]
